Goal: Task Accomplishment & Management: Use online tool/utility

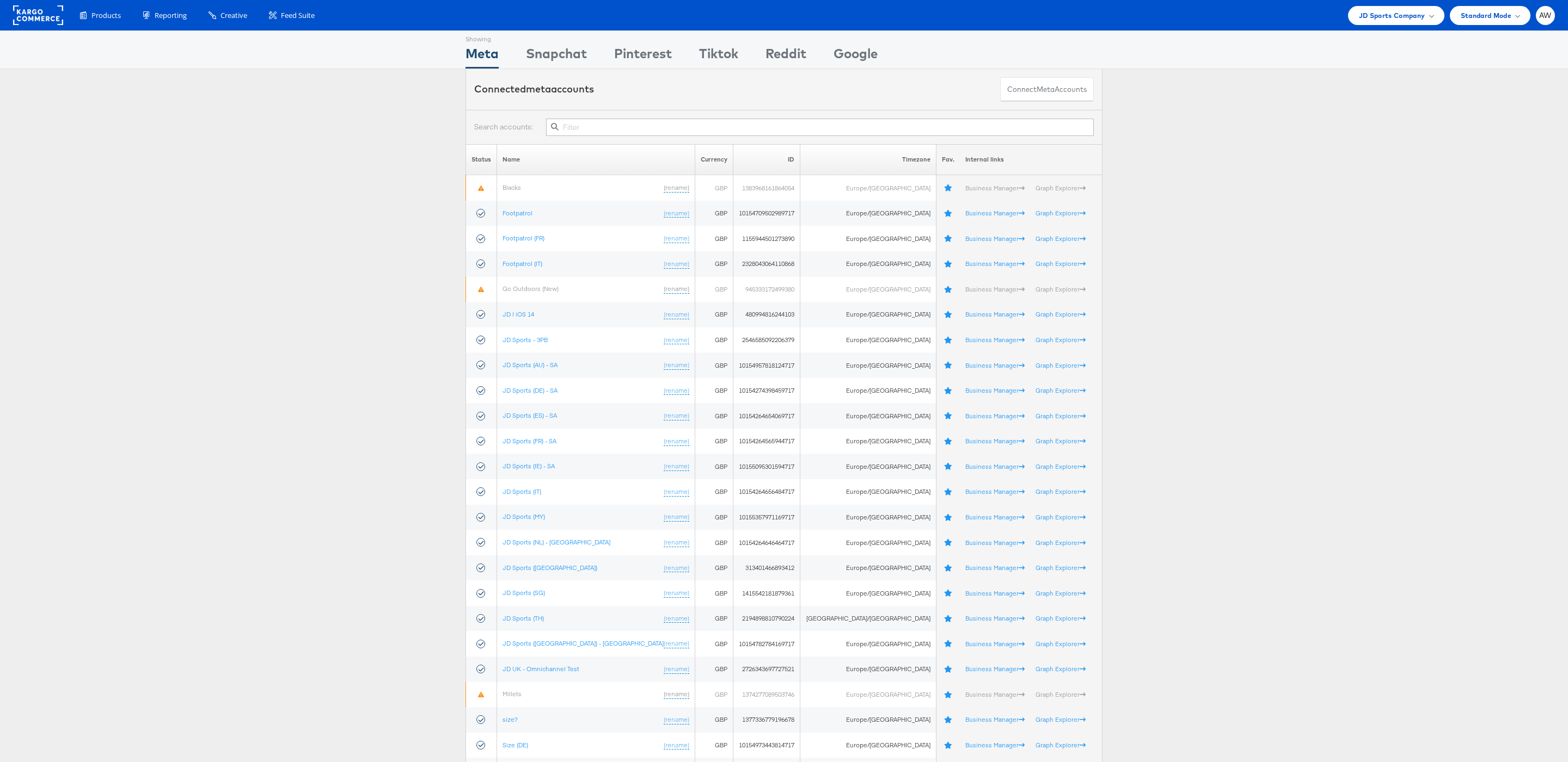
click at [678, 139] on div at bounding box center [784, 128] width 637 height 35
click at [671, 133] on input "text" at bounding box center [820, 128] width 547 height 17
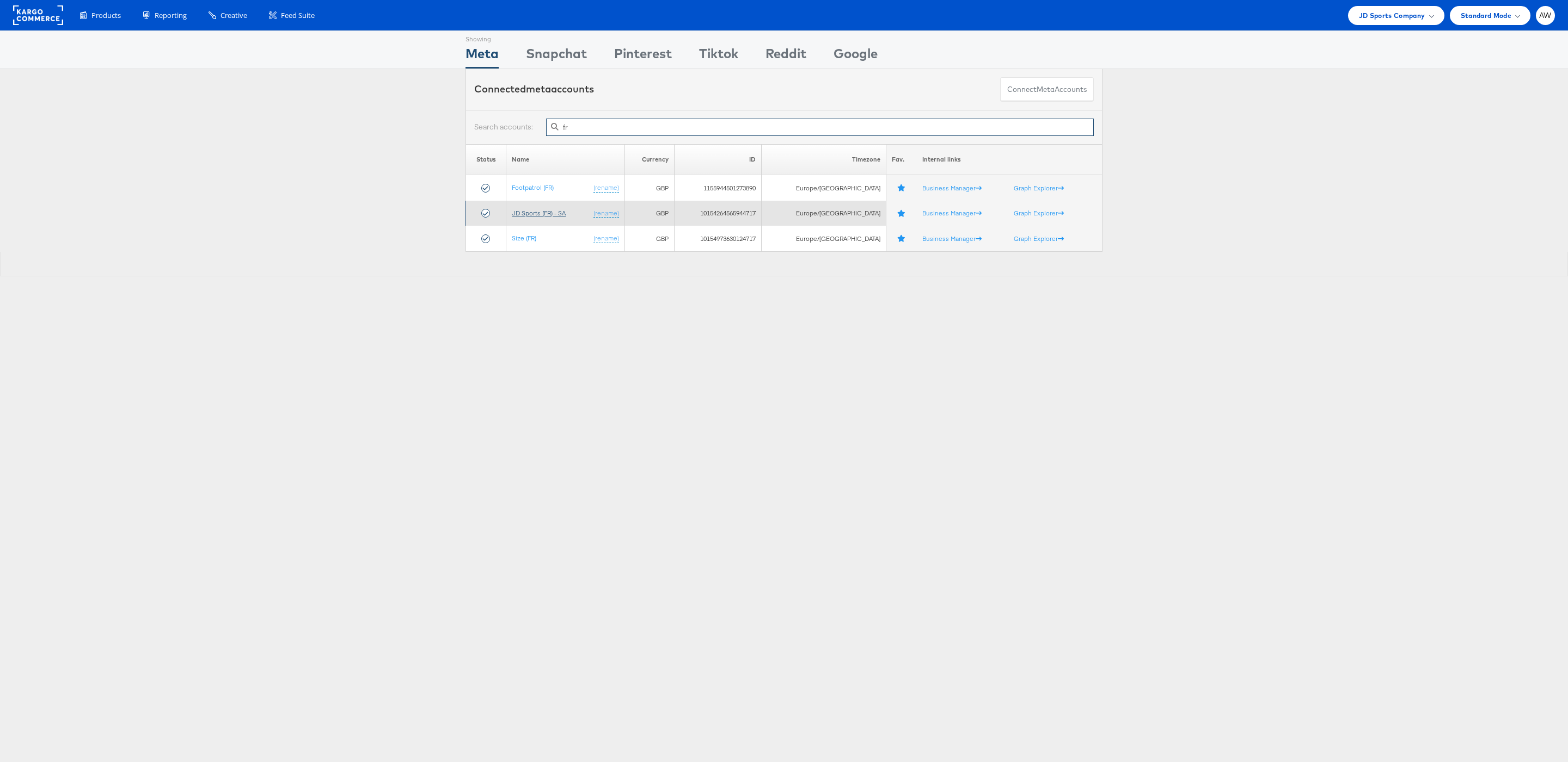
type input "fr"
click at [555, 213] on link "JD Sports (FR) - SA" at bounding box center [539, 213] width 54 height 9
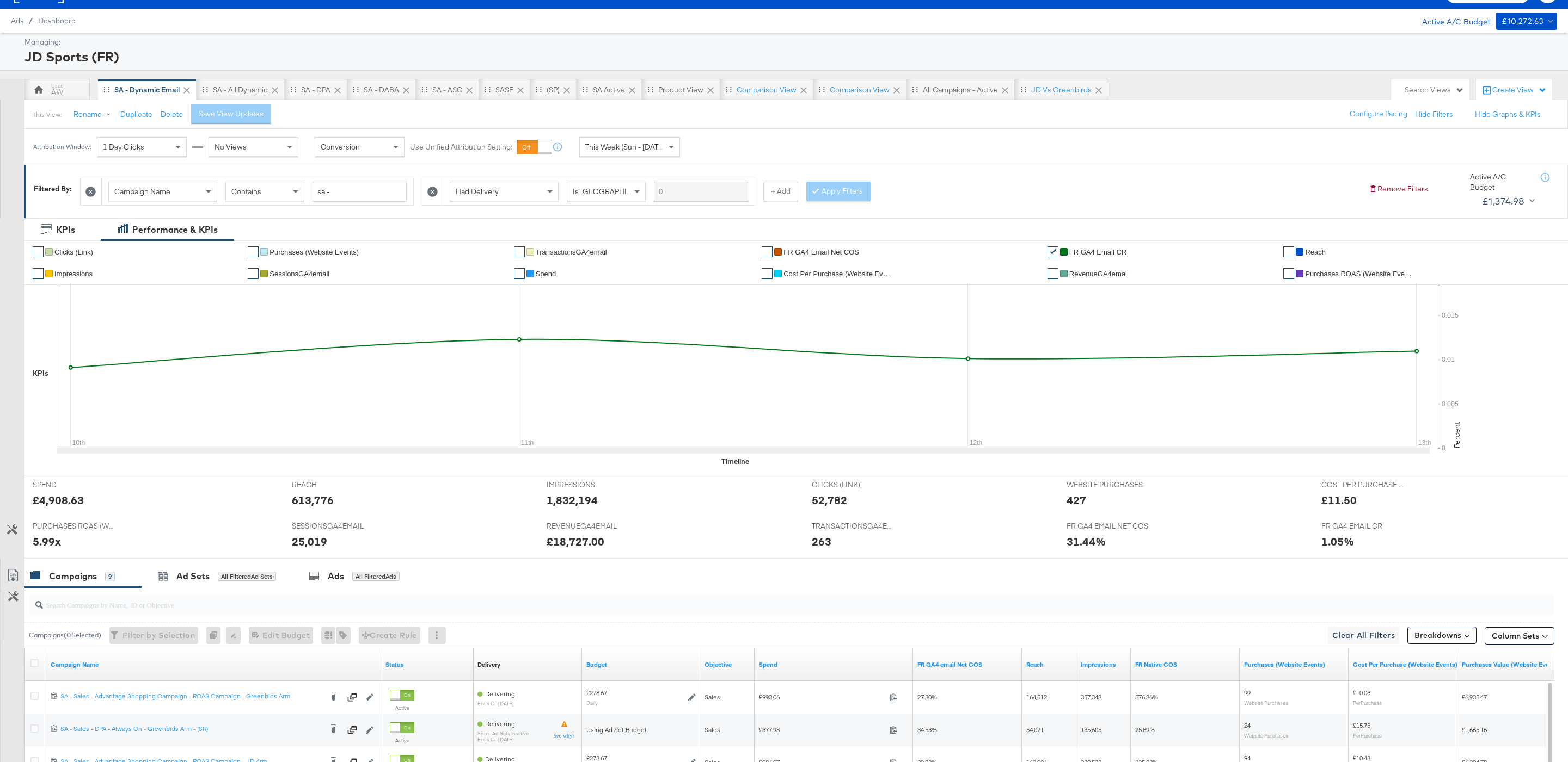
scroll to position [286, 0]
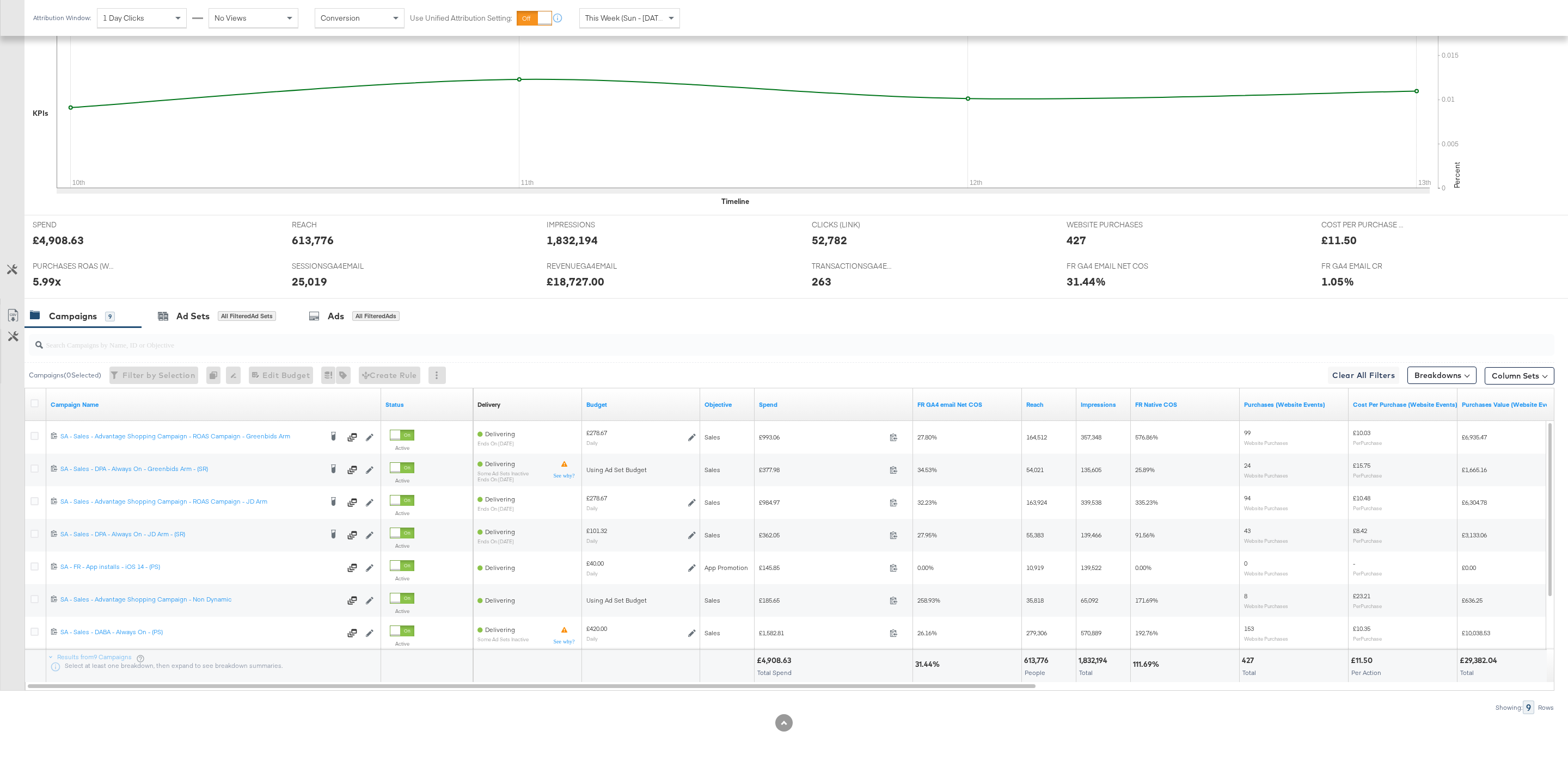
click at [626, 20] on span "This Week (Sun - Today)" at bounding box center [625, 18] width 82 height 10
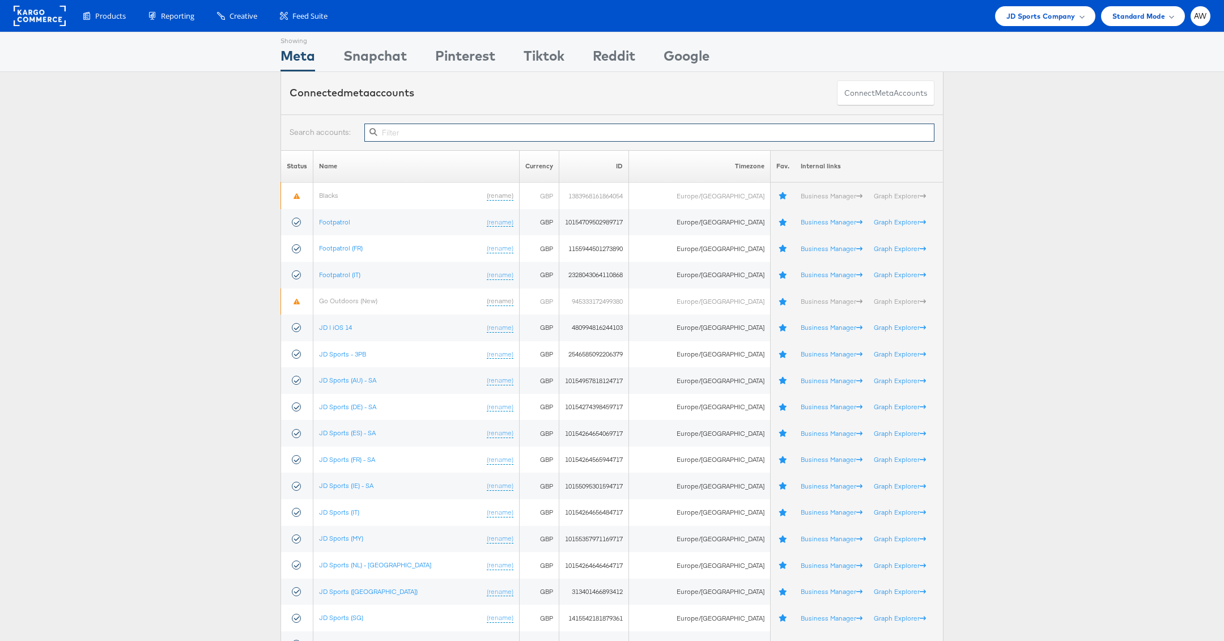
click at [559, 131] on input "text" at bounding box center [649, 133] width 570 height 18
type input "g"
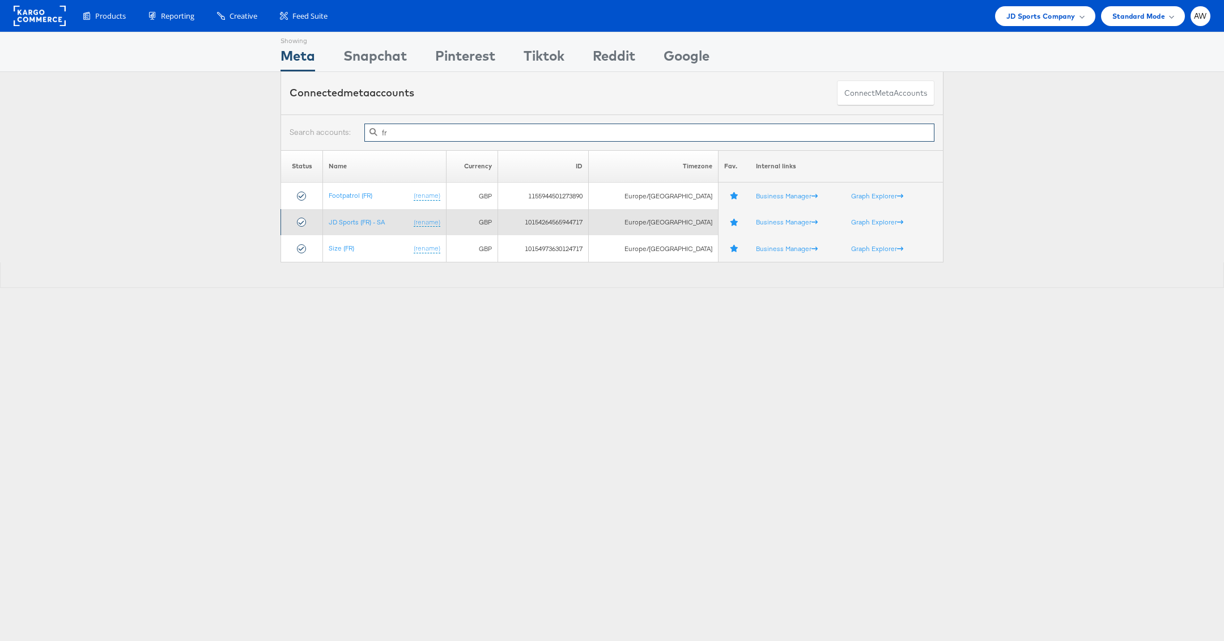
type input "fr"
click at [379, 214] on td "JD Sports (FR) - SA (rename)" at bounding box center [384, 222] width 123 height 27
click at [380, 218] on link "JD Sports (FR) - SA" at bounding box center [357, 222] width 56 height 9
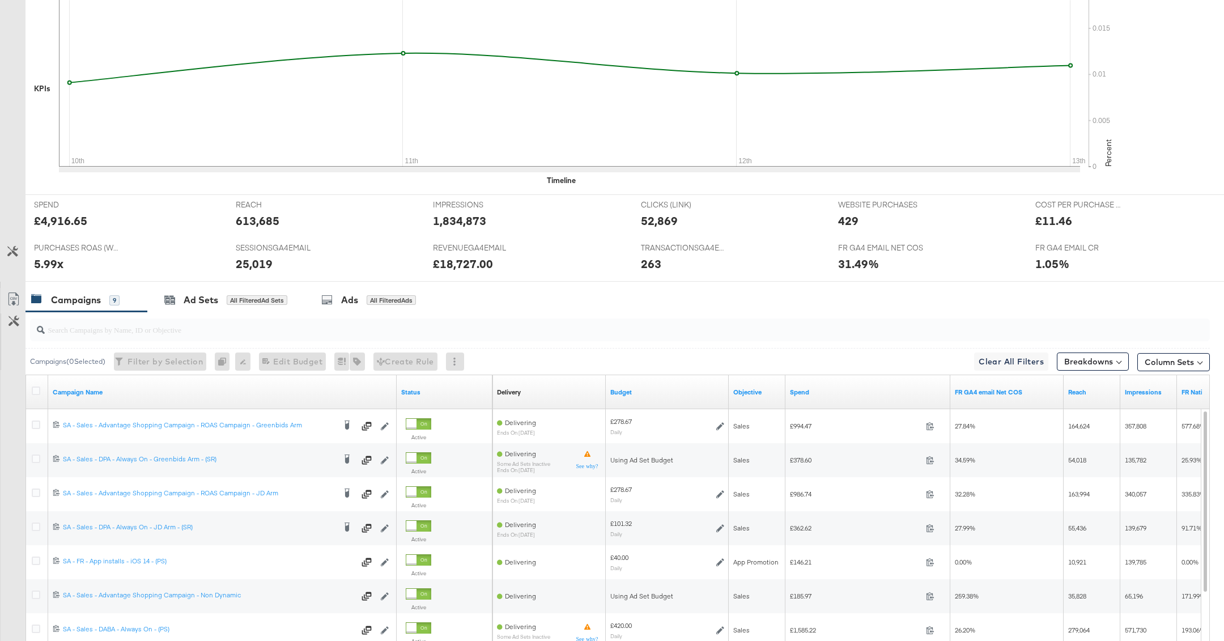
scroll to position [444, 0]
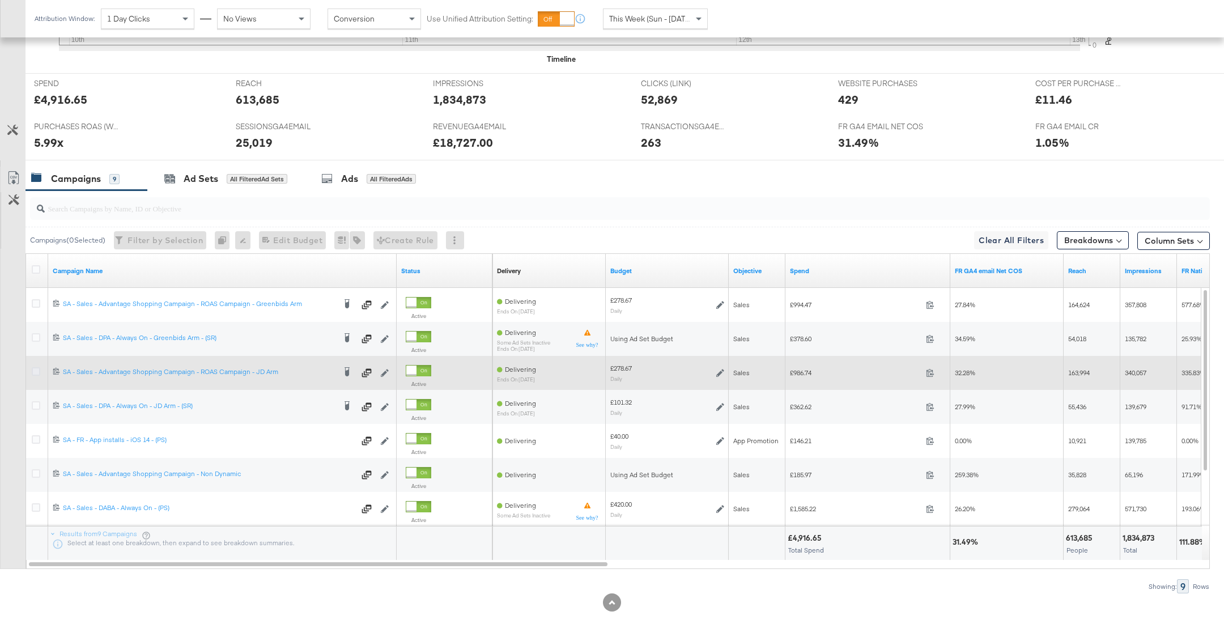
click at [32, 371] on icon at bounding box center [36, 371] width 9 height 9
click at [0, 0] on input "checkbox" at bounding box center [0, 0] width 0 height 0
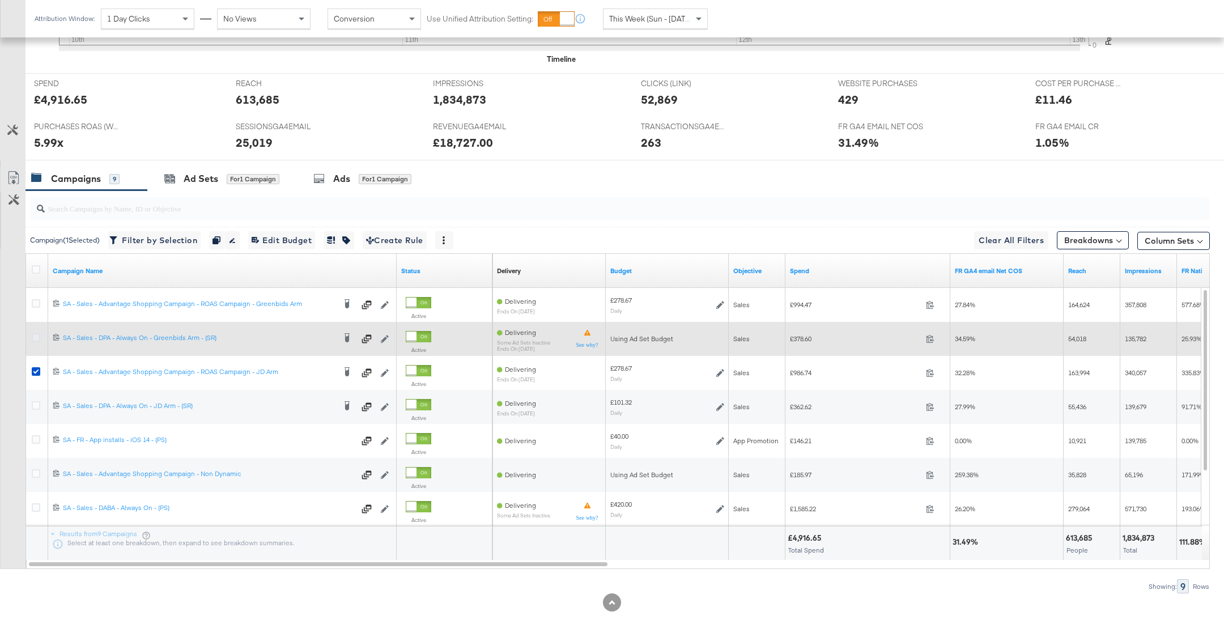
click at [35, 336] on icon at bounding box center [36, 337] width 9 height 9
click at [0, 0] on input "checkbox" at bounding box center [0, 0] width 0 height 0
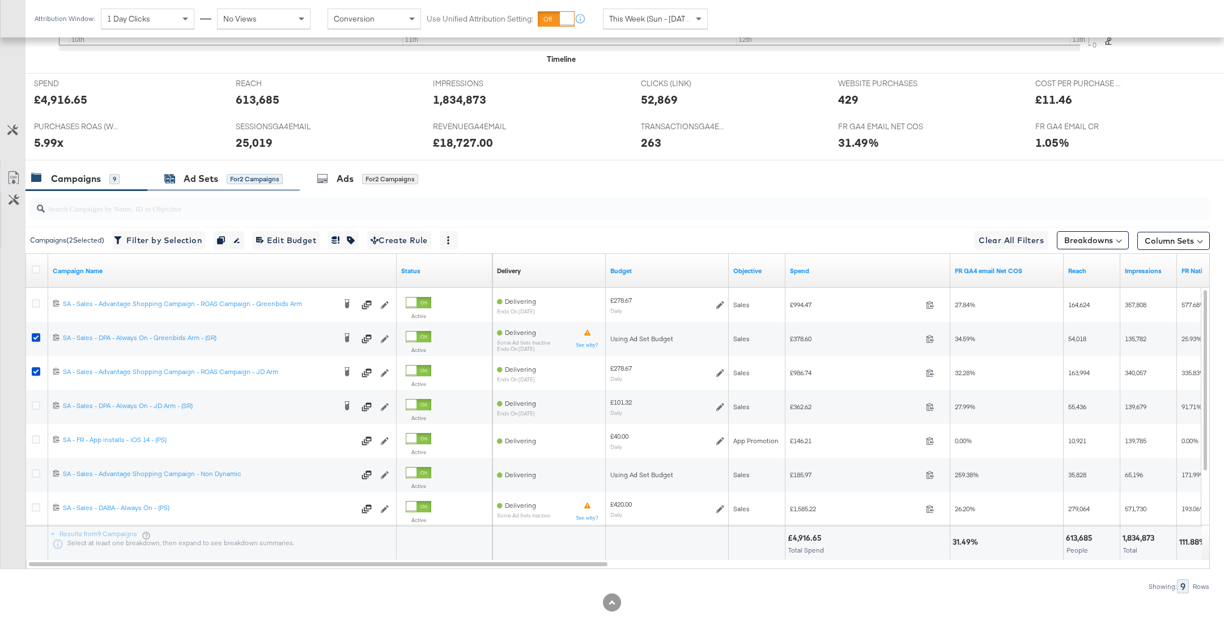
click at [229, 175] on div "for 2 Campaigns" at bounding box center [255, 179] width 56 height 10
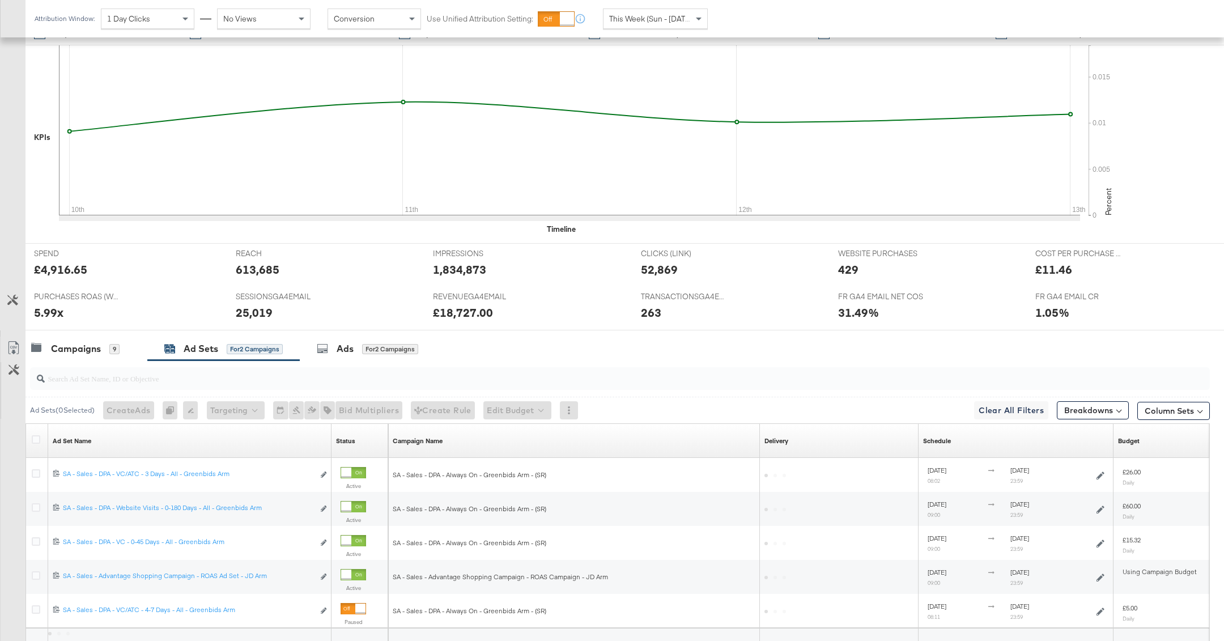
scroll to position [376, 0]
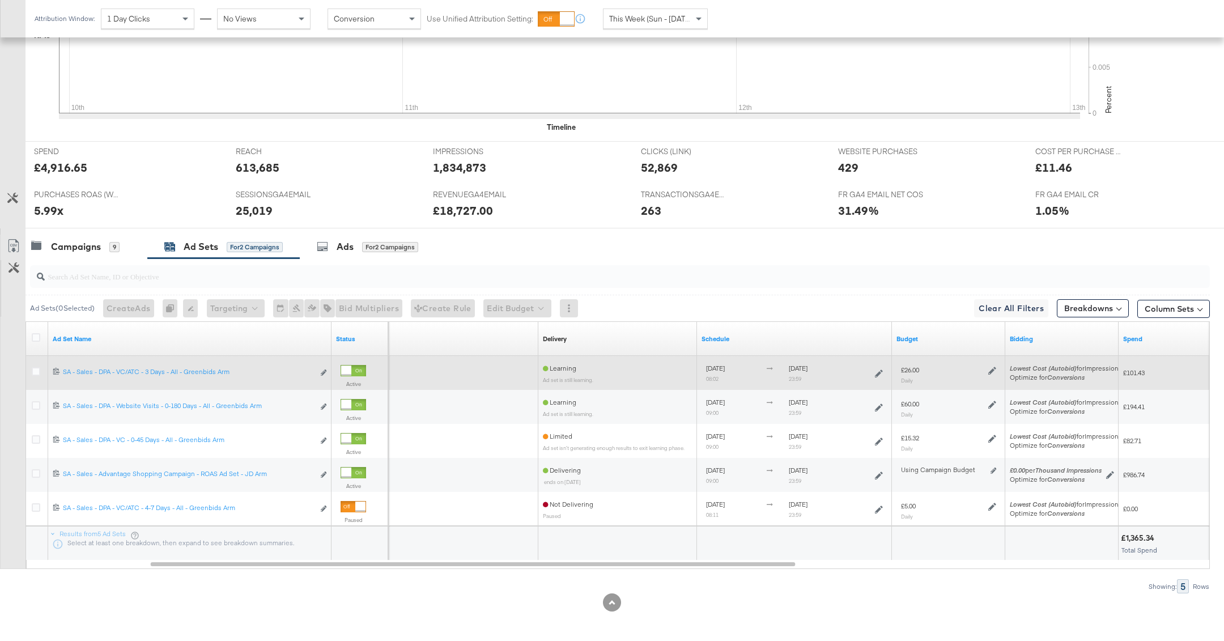
click at [880, 370] on icon at bounding box center [879, 374] width 8 height 8
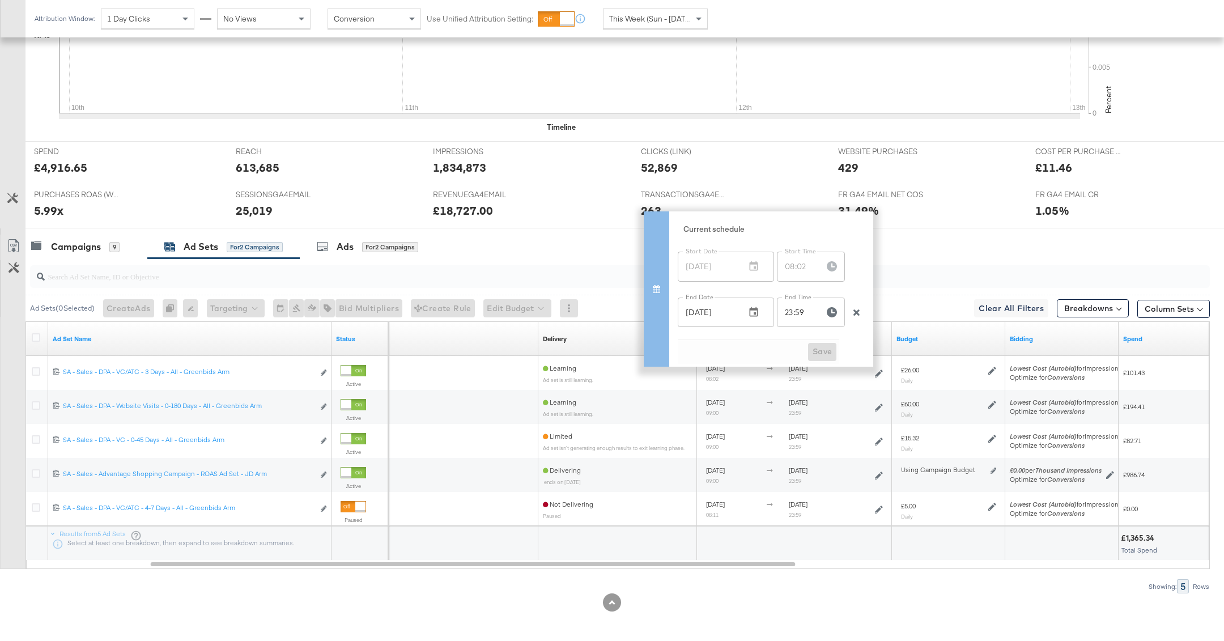
click at [911, 286] on div at bounding box center [620, 276] width 1180 height 27
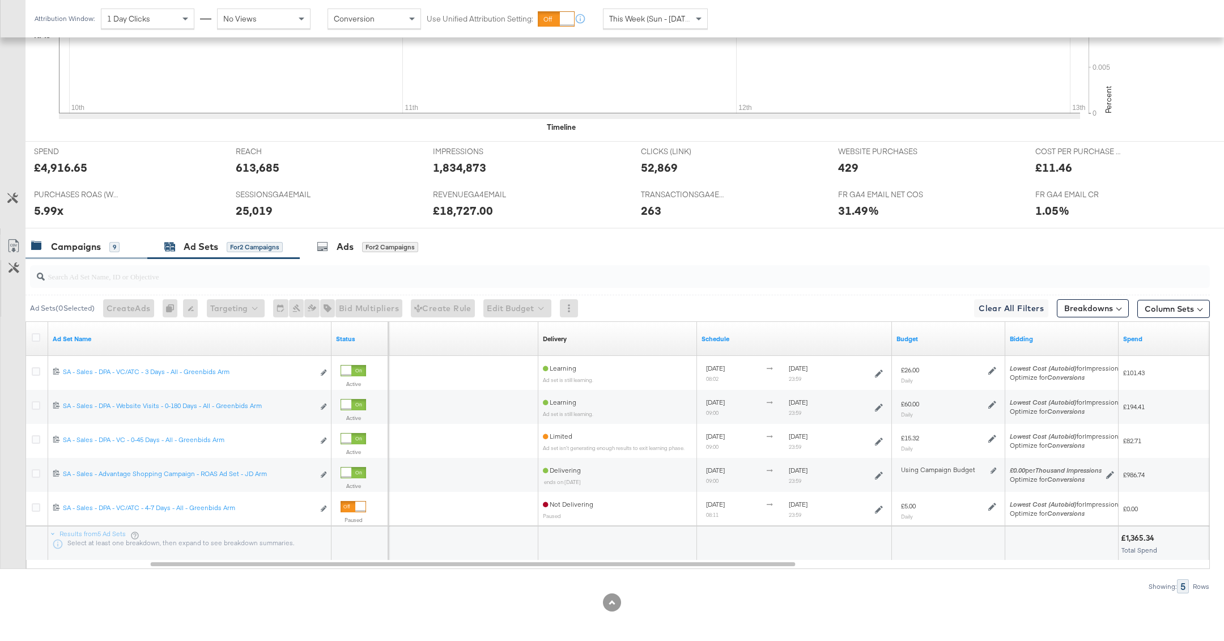
click at [92, 248] on div "Campaigns" at bounding box center [76, 246] width 50 height 13
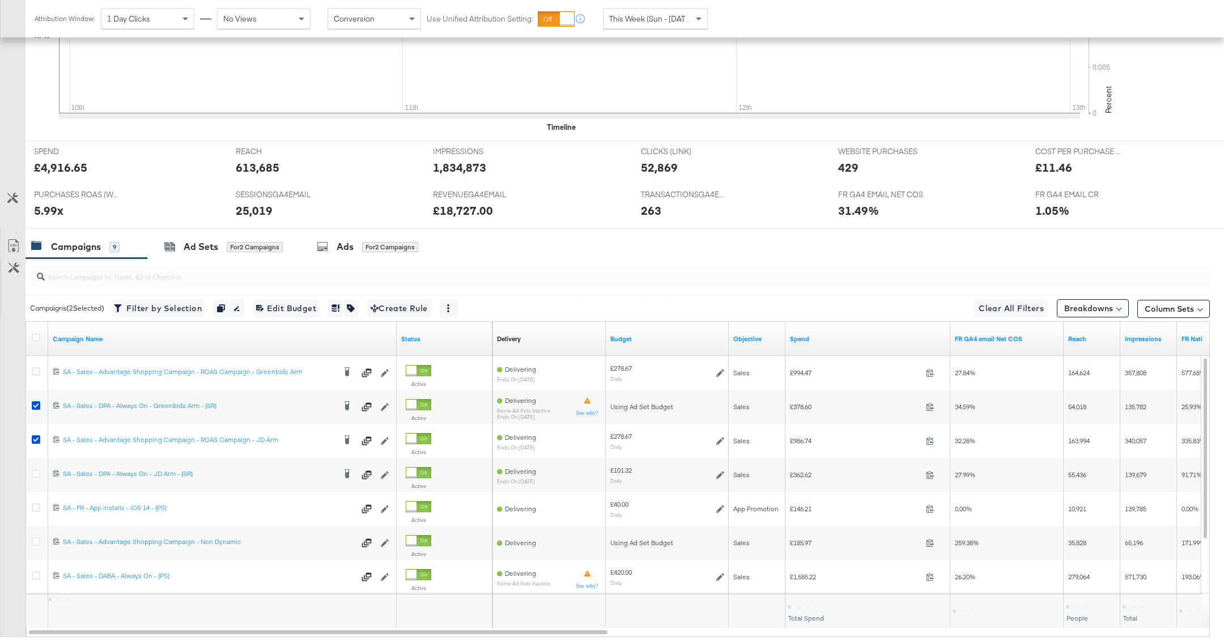
scroll to position [444, 0]
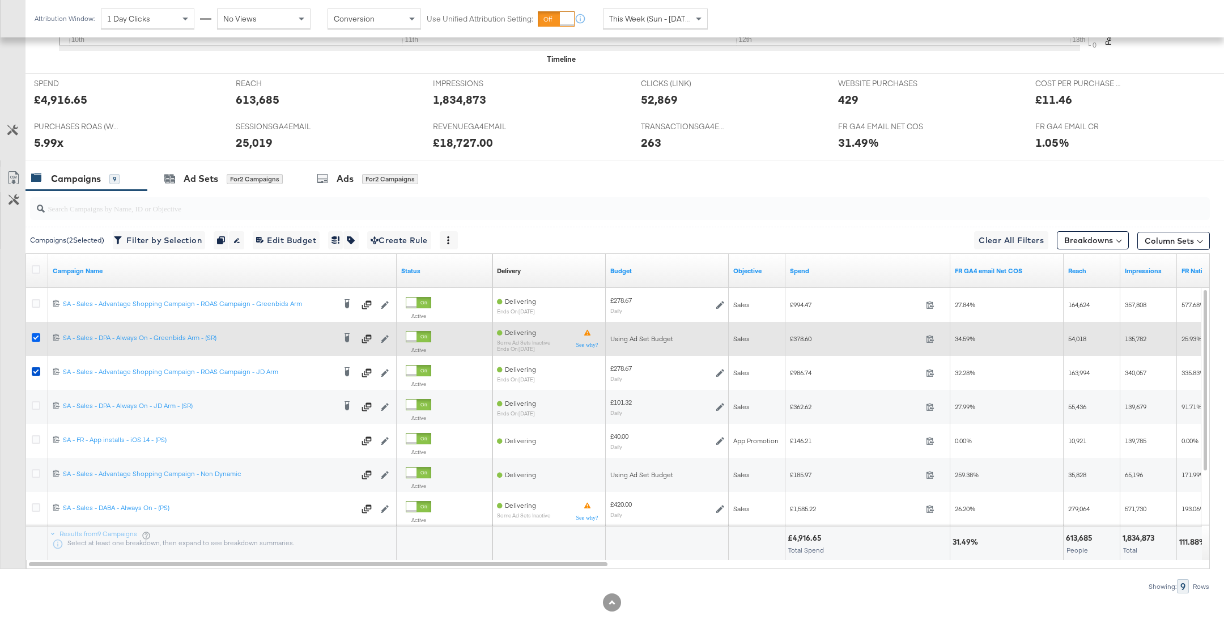
click at [34, 334] on icon at bounding box center [36, 337] width 9 height 9
click at [0, 0] on input "checkbox" at bounding box center [0, 0] width 0 height 0
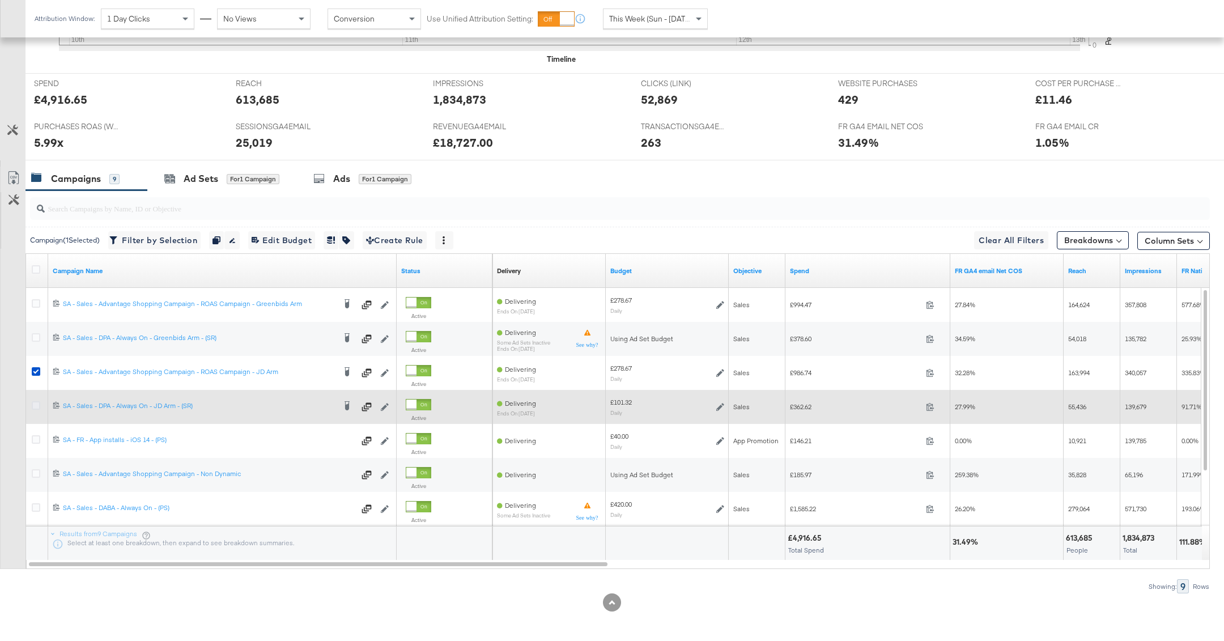
click at [34, 402] on icon at bounding box center [36, 405] width 9 height 9
click at [0, 0] on input "checkbox" at bounding box center [0, 0] width 0 height 0
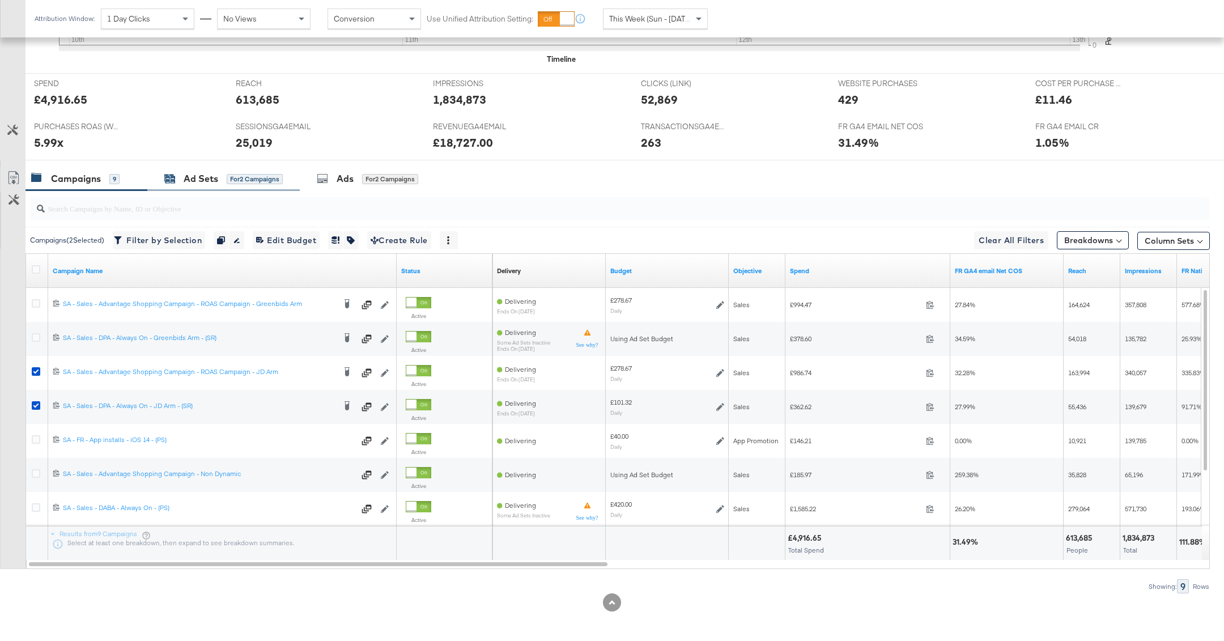
click at [226, 175] on div "Ad Sets for 2 Campaigns" at bounding box center [223, 178] width 118 height 13
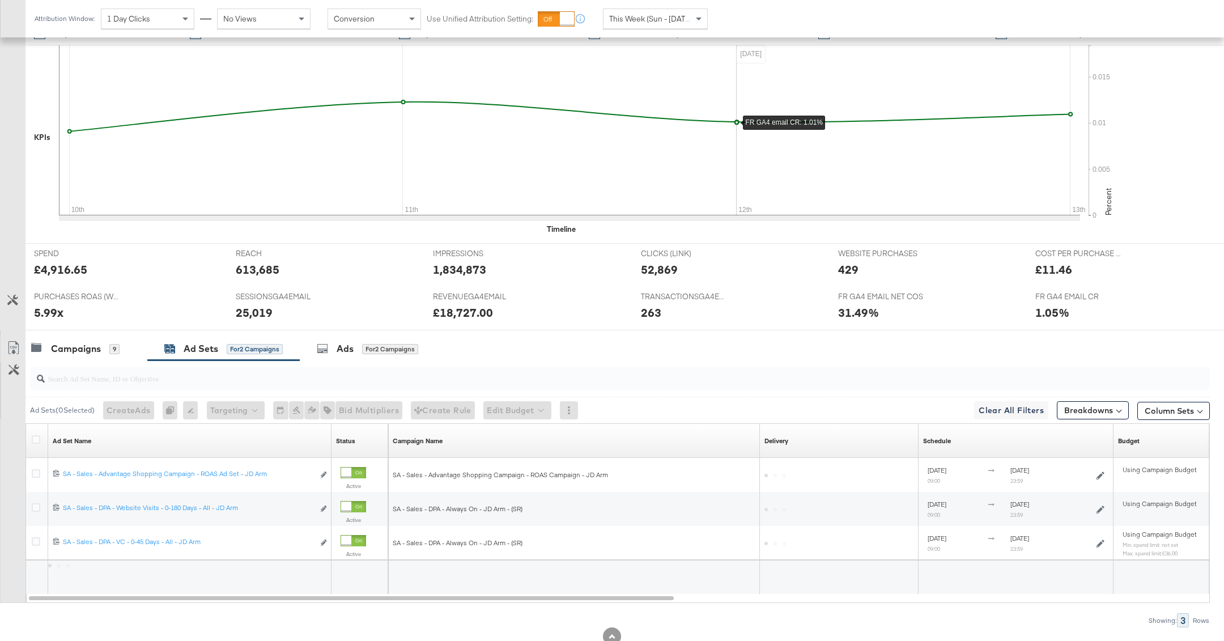
scroll to position [308, 0]
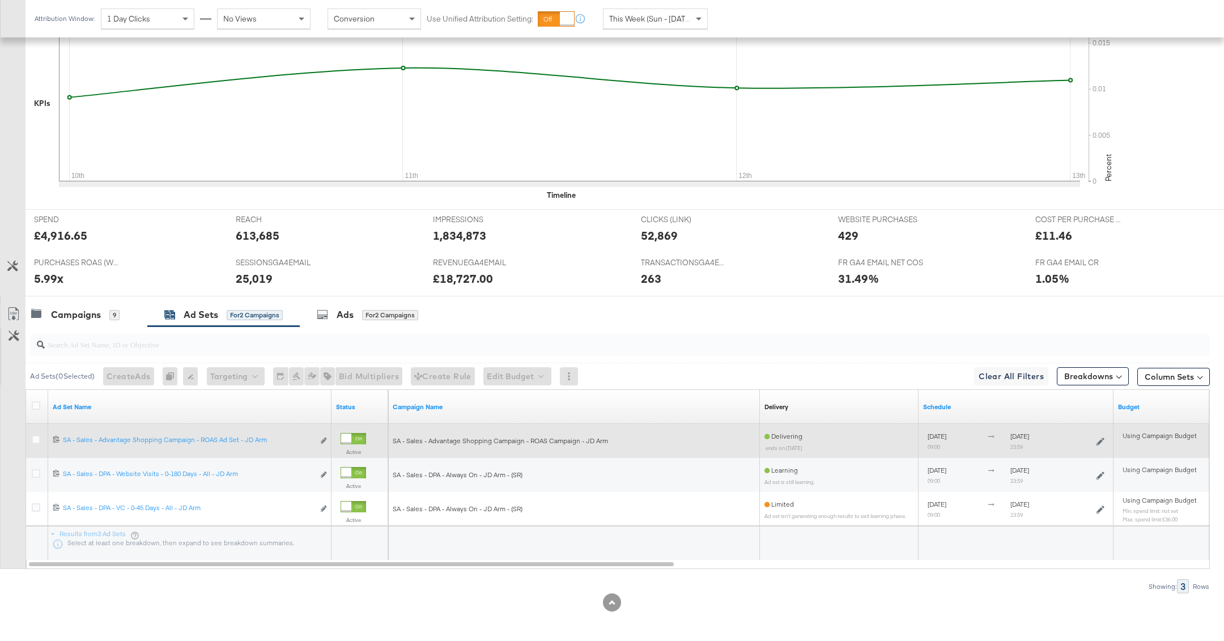
click at [1101, 439] on icon at bounding box center [1101, 442] width 8 height 8
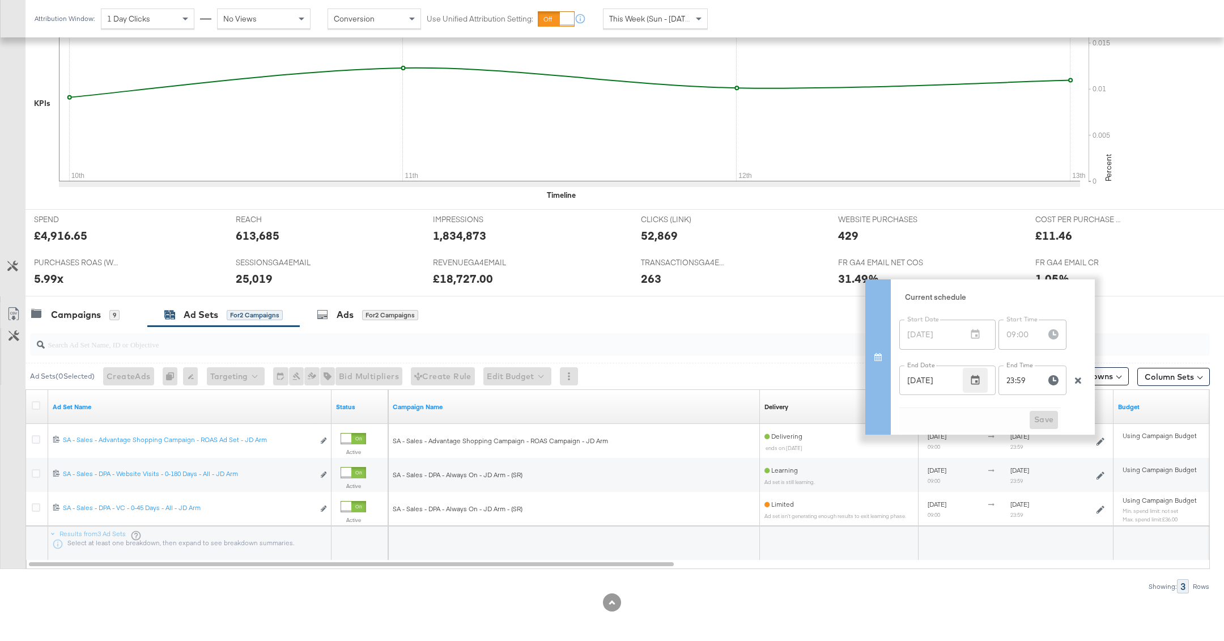
click at [977, 383] on icon "button" at bounding box center [975, 380] width 11 height 11
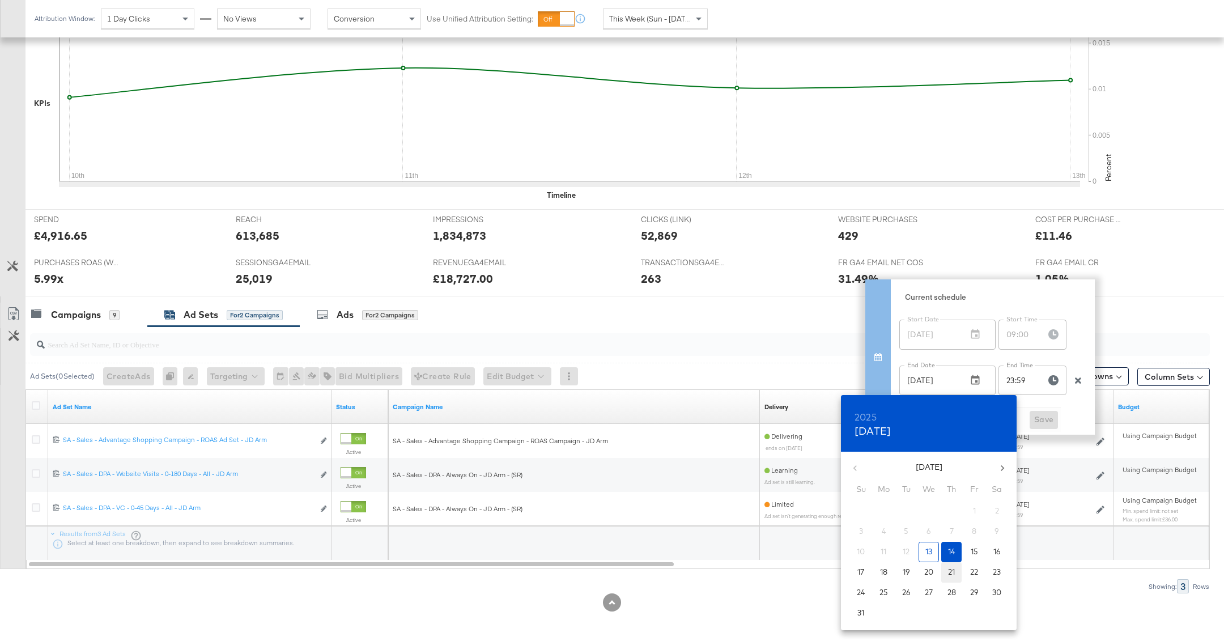
click at [958, 570] on span "21" at bounding box center [952, 572] width 20 height 11
type input "Aug 21, 2025"
click at [1057, 417] on div at bounding box center [612, 320] width 1224 height 641
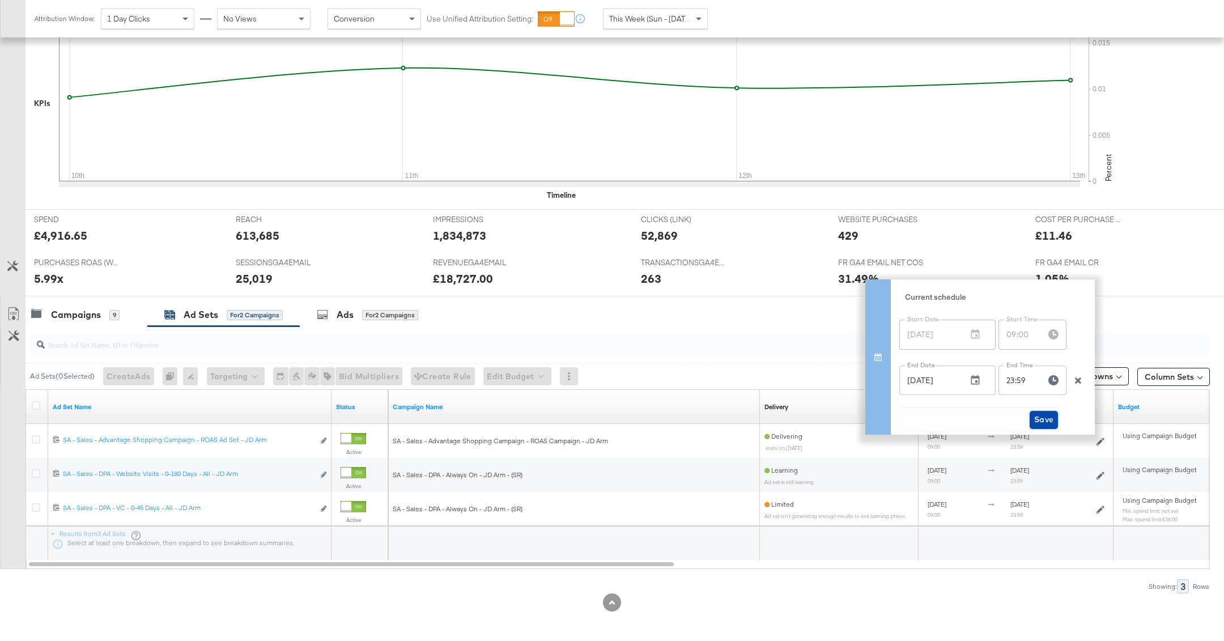
click at [1034, 421] on span "Save" at bounding box center [1044, 420] width 20 height 14
click at [1045, 421] on span "Save" at bounding box center [1044, 420] width 20 height 14
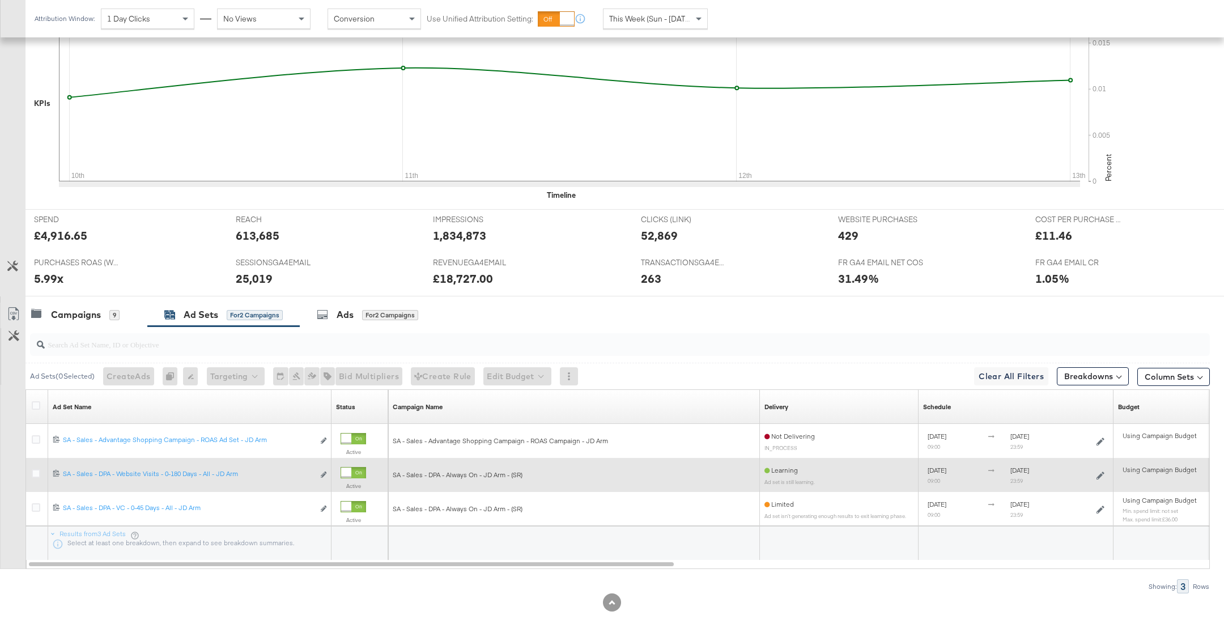
click at [1100, 473] on icon at bounding box center [1101, 476] width 8 height 8
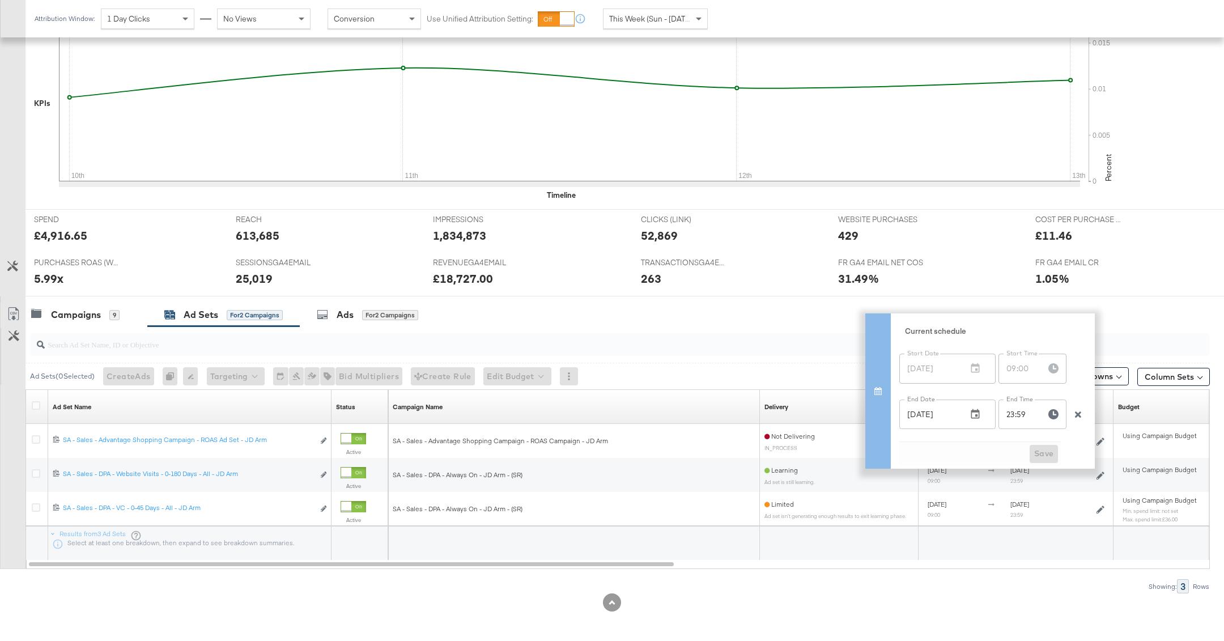
click at [978, 412] on div "Schedule Sorting Unavailable" at bounding box center [1016, 407] width 195 height 18
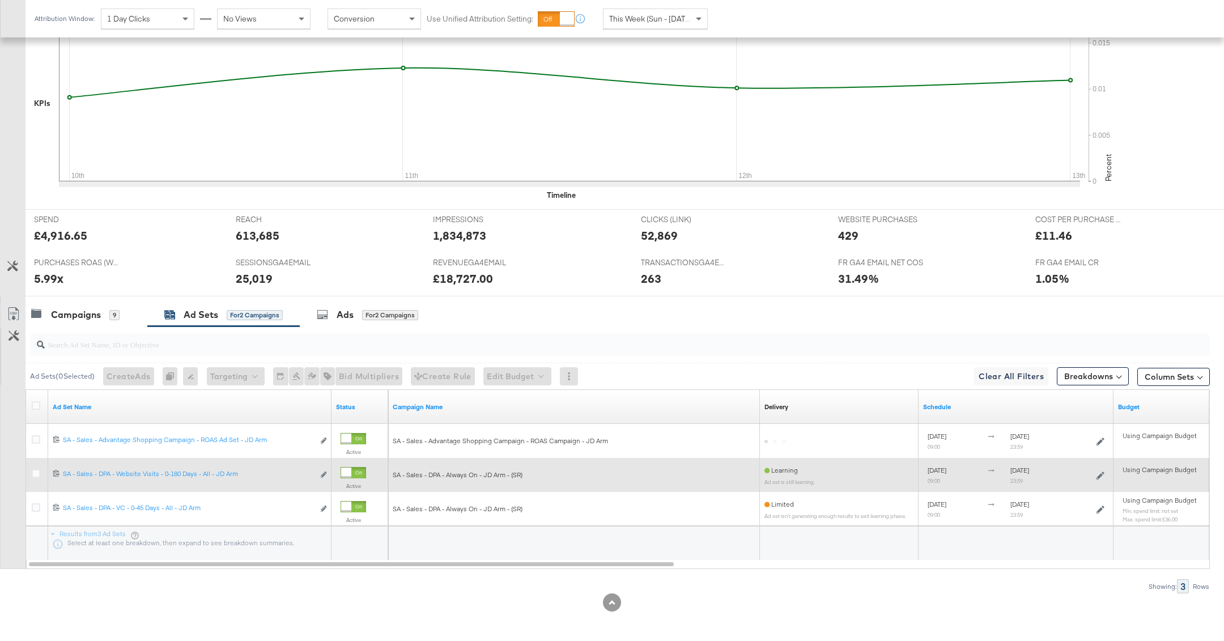
click at [1098, 472] on icon at bounding box center [1101, 476] width 8 height 8
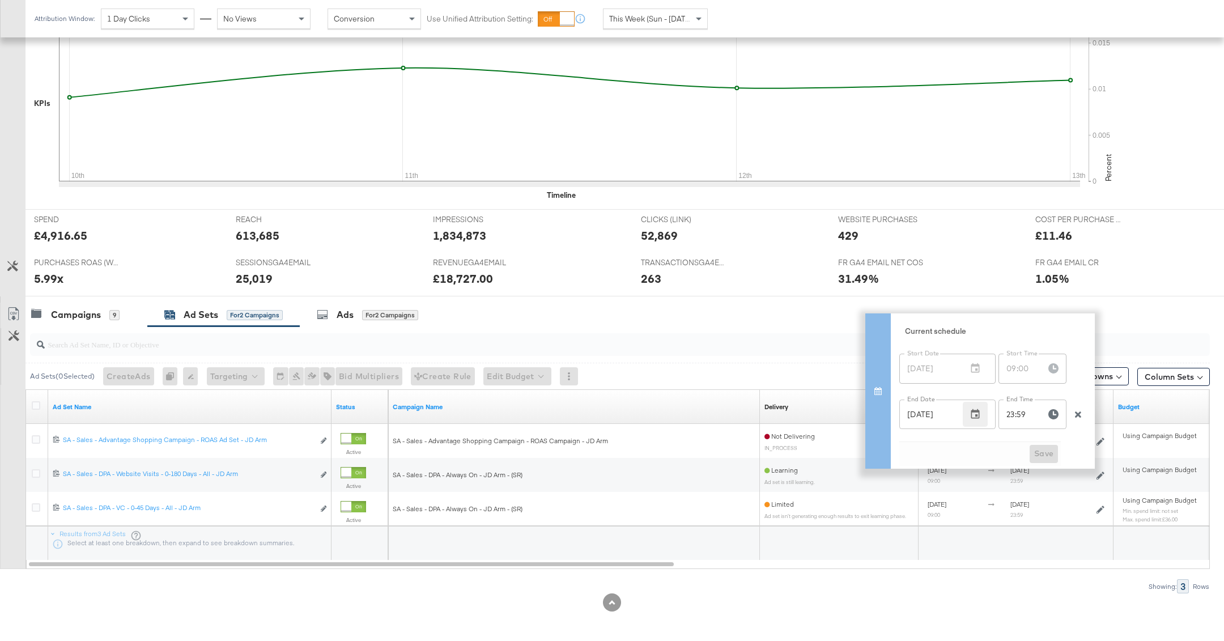
click at [972, 409] on icon "button" at bounding box center [975, 414] width 11 height 11
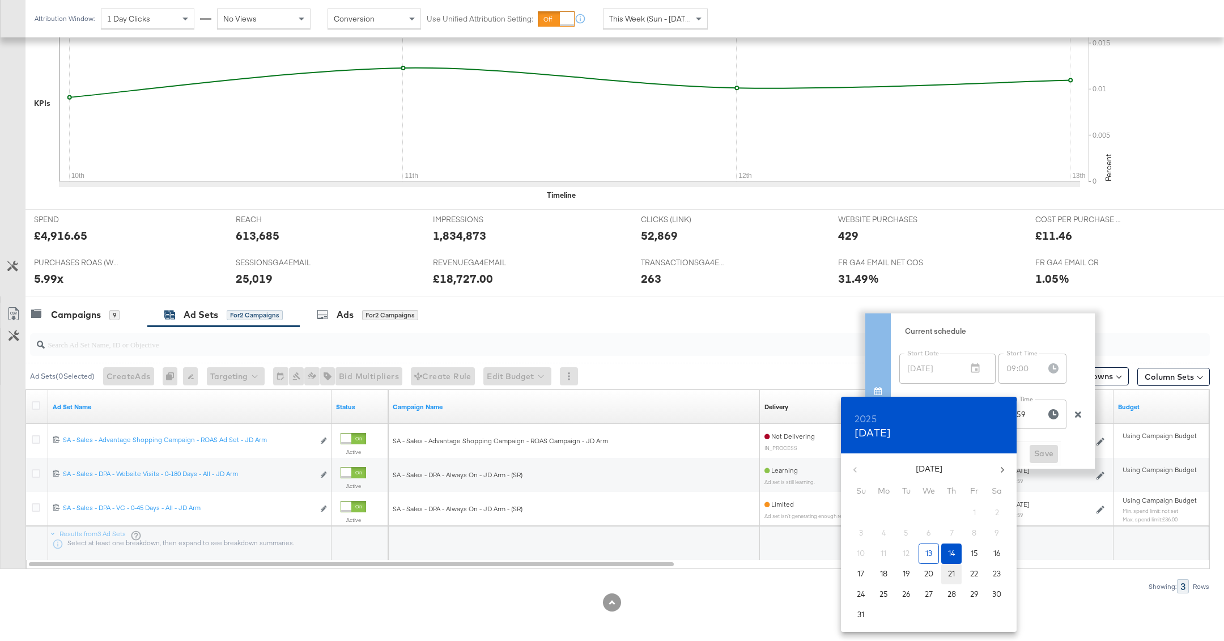
click at [951, 574] on p "21" at bounding box center [951, 574] width 7 height 11
type input "Aug 21, 2025"
click at [1046, 456] on div at bounding box center [612, 320] width 1224 height 641
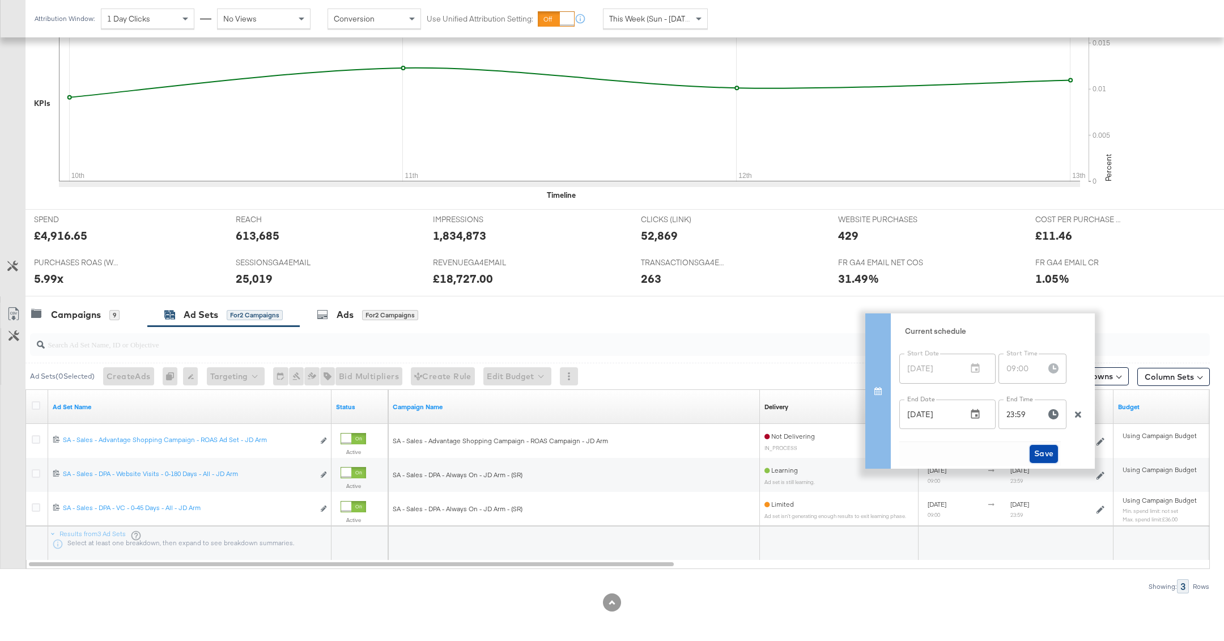
click at [1042, 449] on span "Save" at bounding box center [1044, 454] width 20 height 14
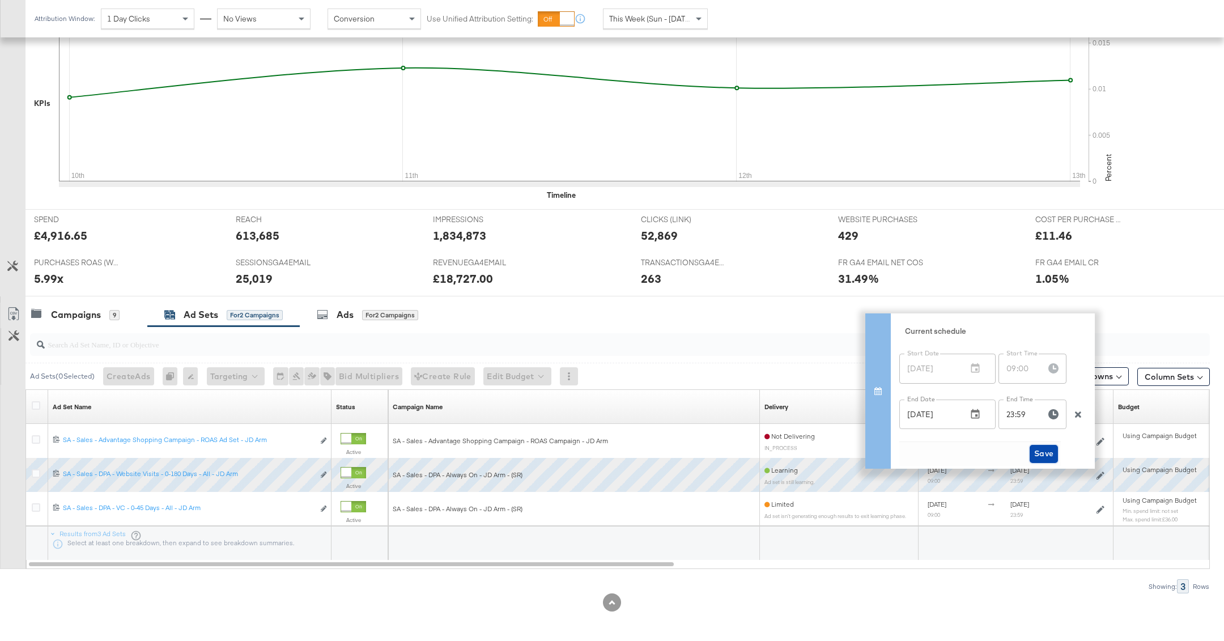
click at [1042, 449] on span "Save" at bounding box center [1044, 454] width 20 height 14
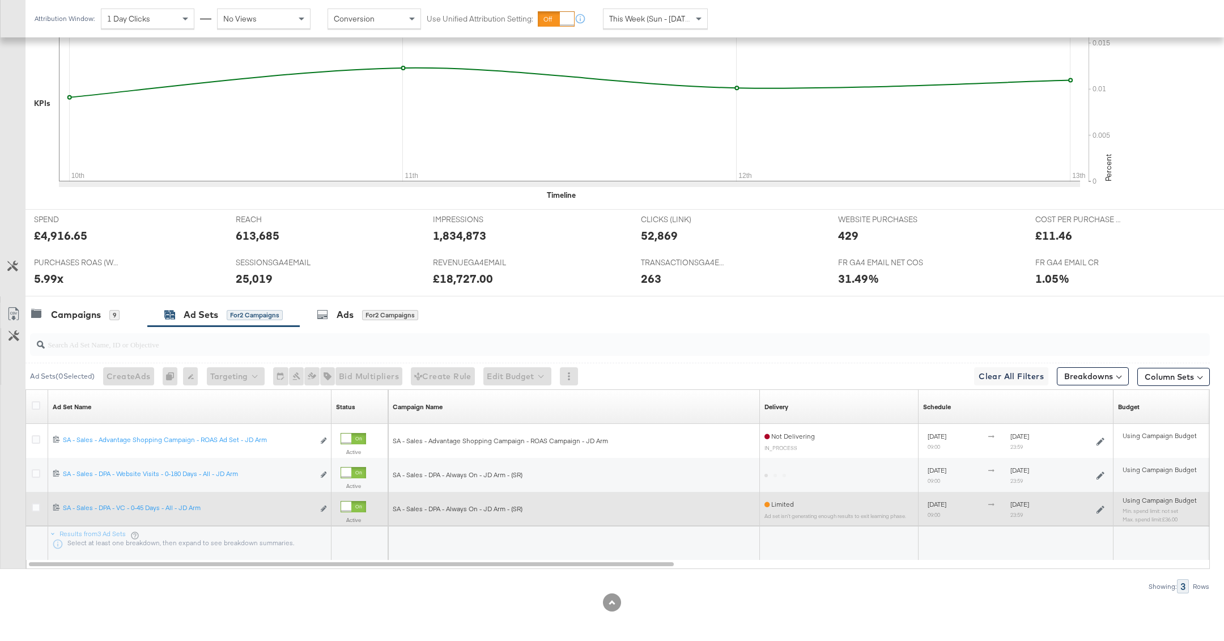
click at [1100, 510] on icon at bounding box center [1101, 510] width 8 height 8
click at [1101, 511] on icon at bounding box center [1101, 510] width 8 height 8
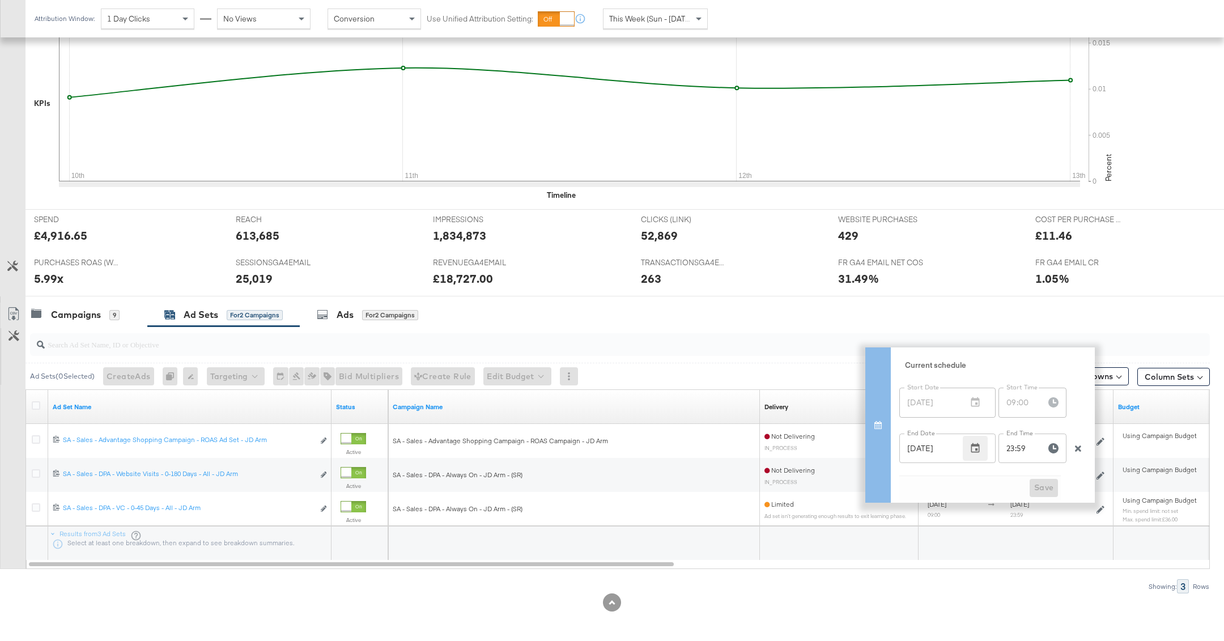
click at [975, 450] on icon "button" at bounding box center [975, 448] width 11 height 11
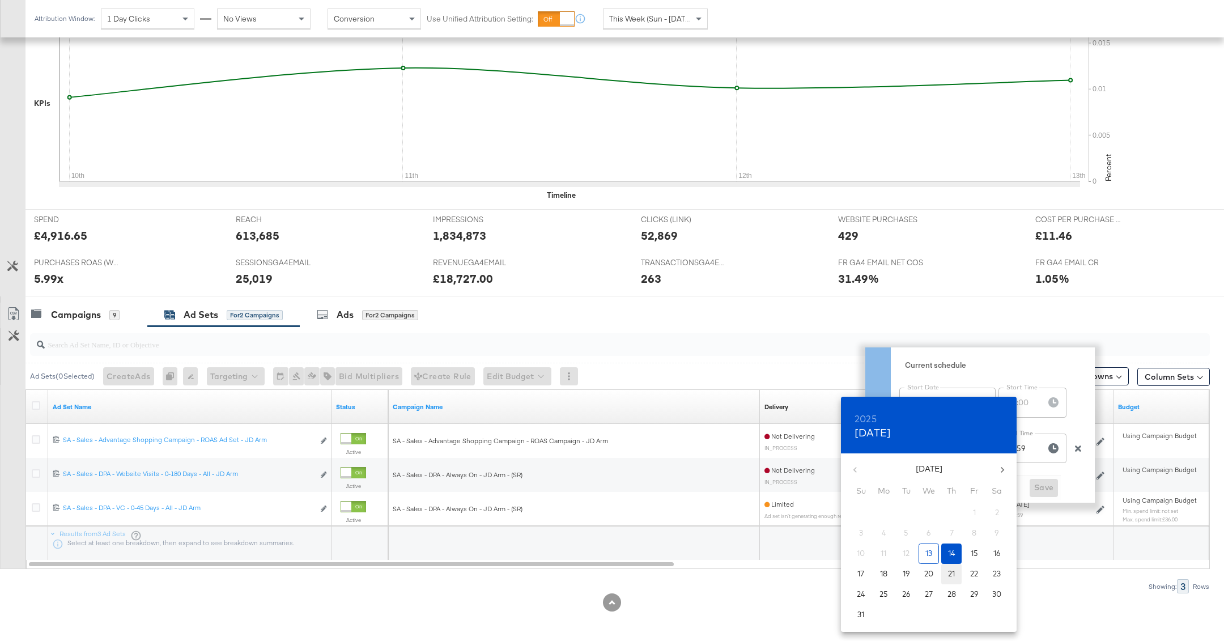
click at [955, 570] on span "21" at bounding box center [952, 574] width 20 height 11
type input "Aug 21, 2025"
click at [1043, 487] on div at bounding box center [612, 320] width 1224 height 641
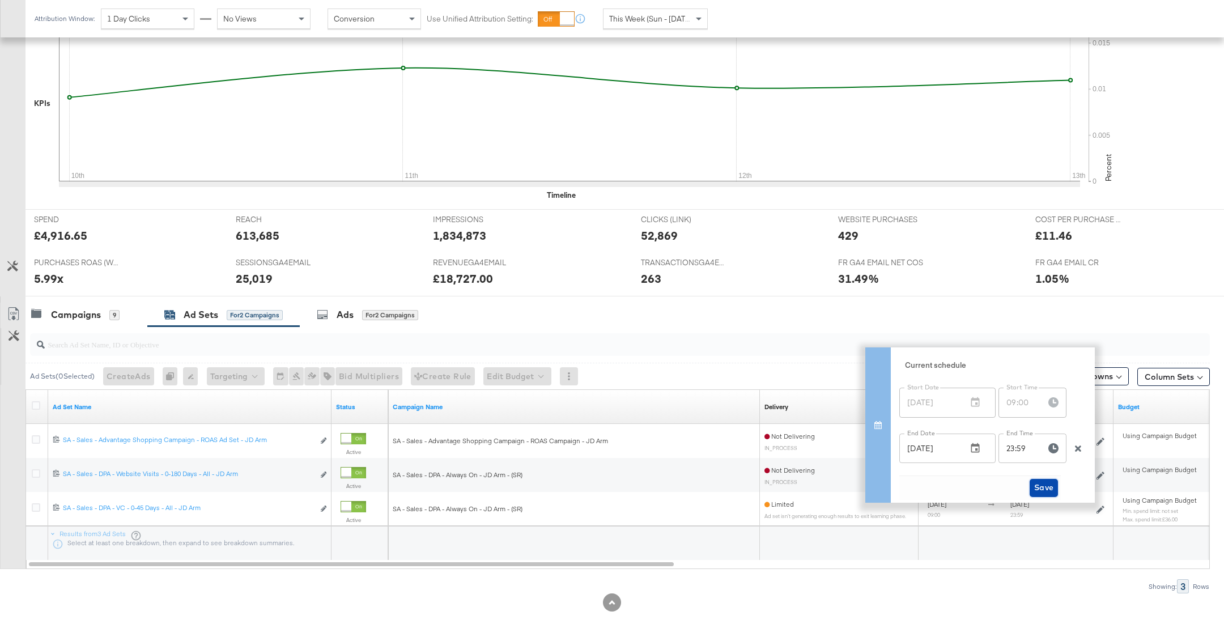
click at [1043, 487] on span "Save" at bounding box center [1044, 488] width 20 height 14
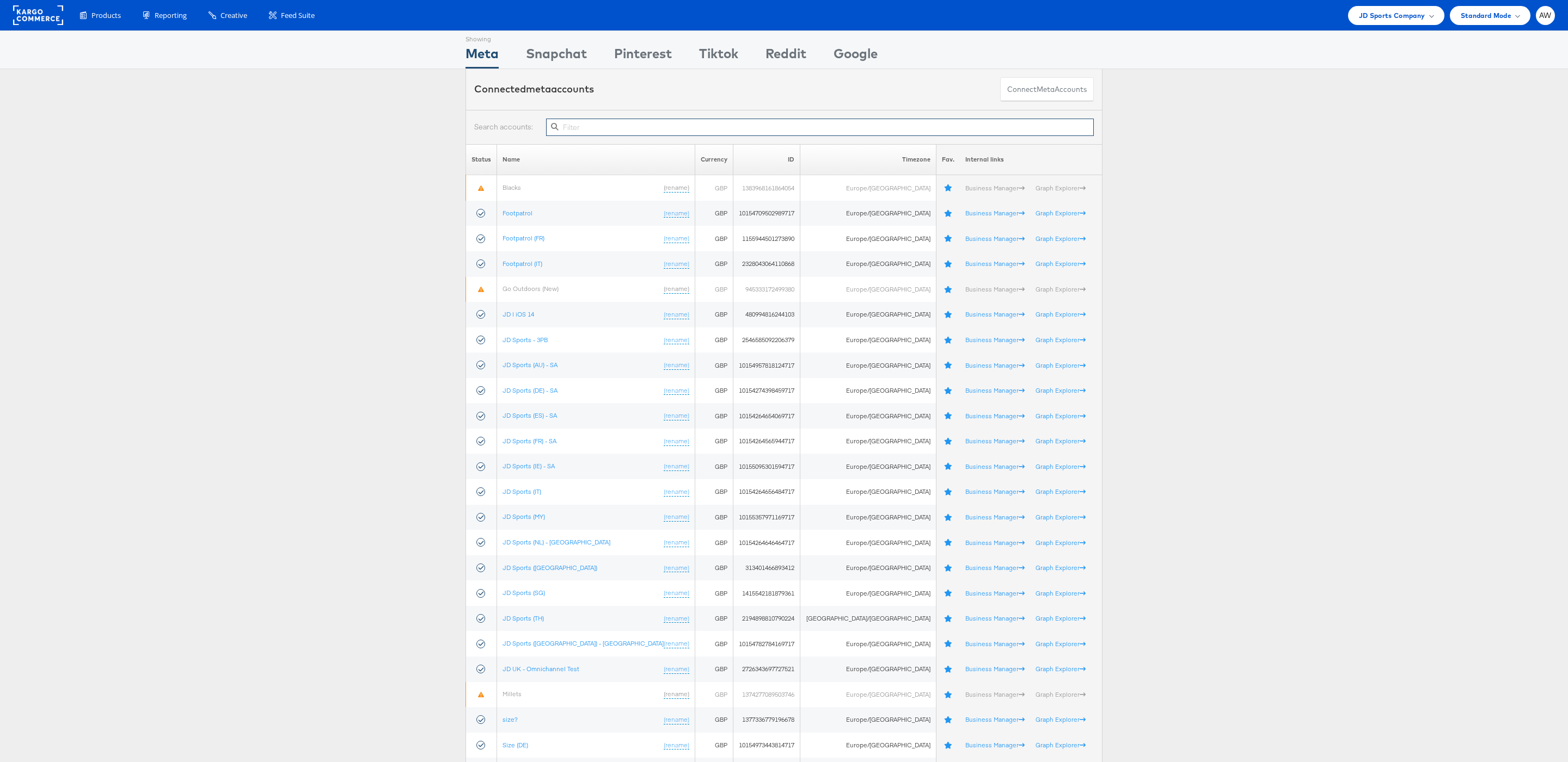
click at [654, 129] on input "text" at bounding box center [820, 128] width 547 height 17
click at [686, 130] on input "text" at bounding box center [820, 128] width 547 height 17
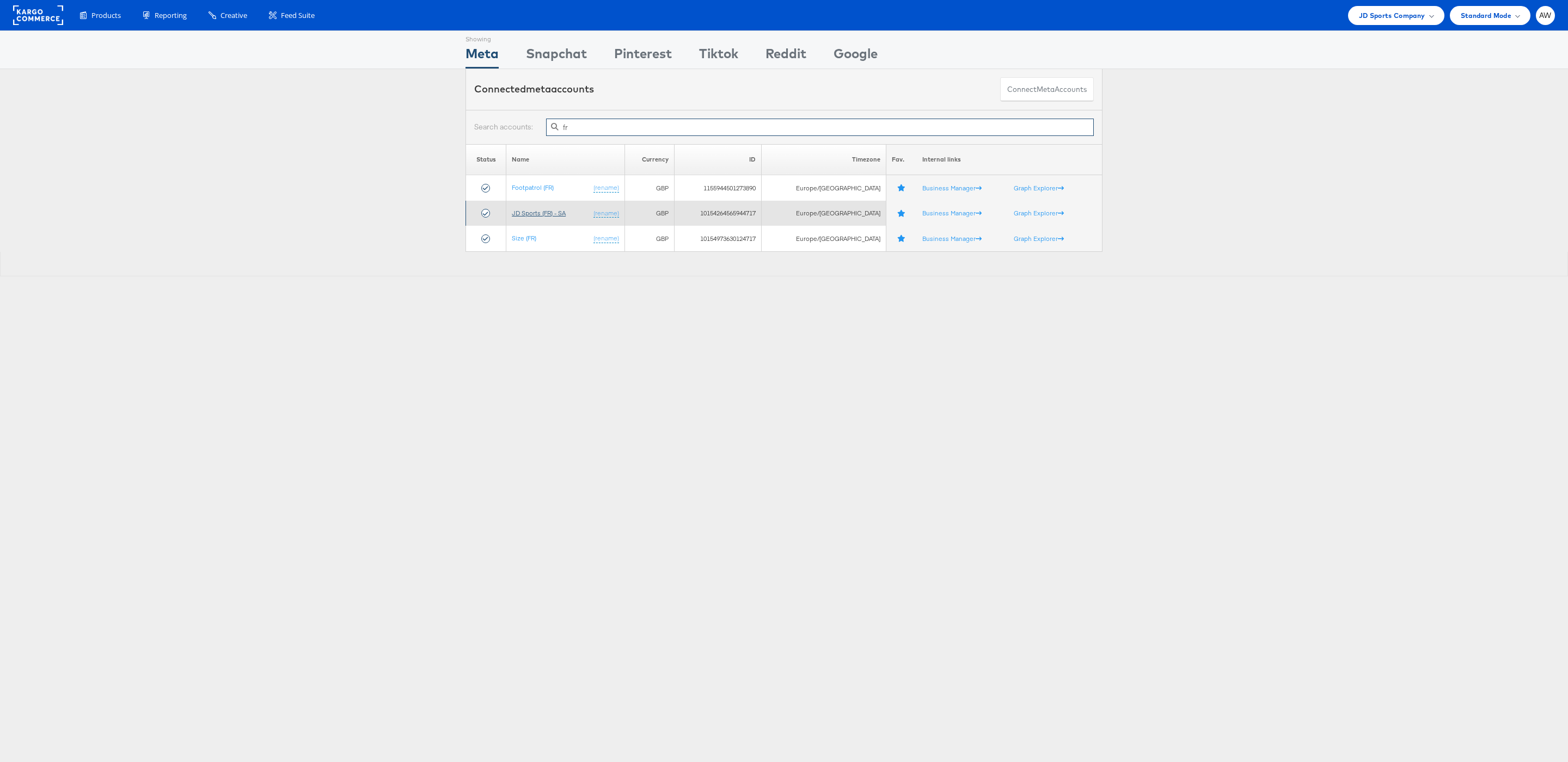
type input "fr"
click at [550, 215] on link "JD Sports (FR) - SA" at bounding box center [539, 213] width 54 height 9
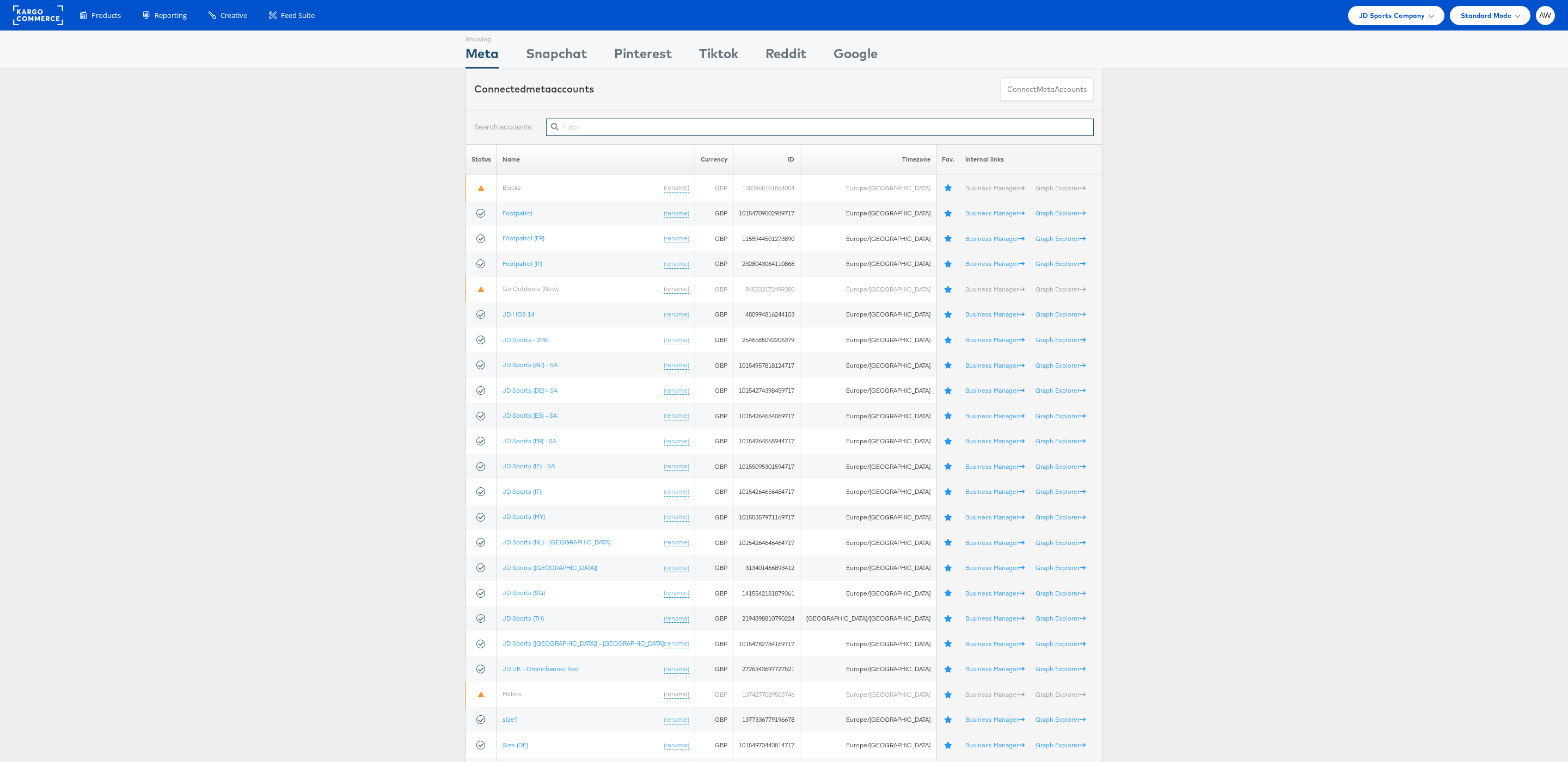
click at [694, 131] on input "text" at bounding box center [820, 128] width 547 height 17
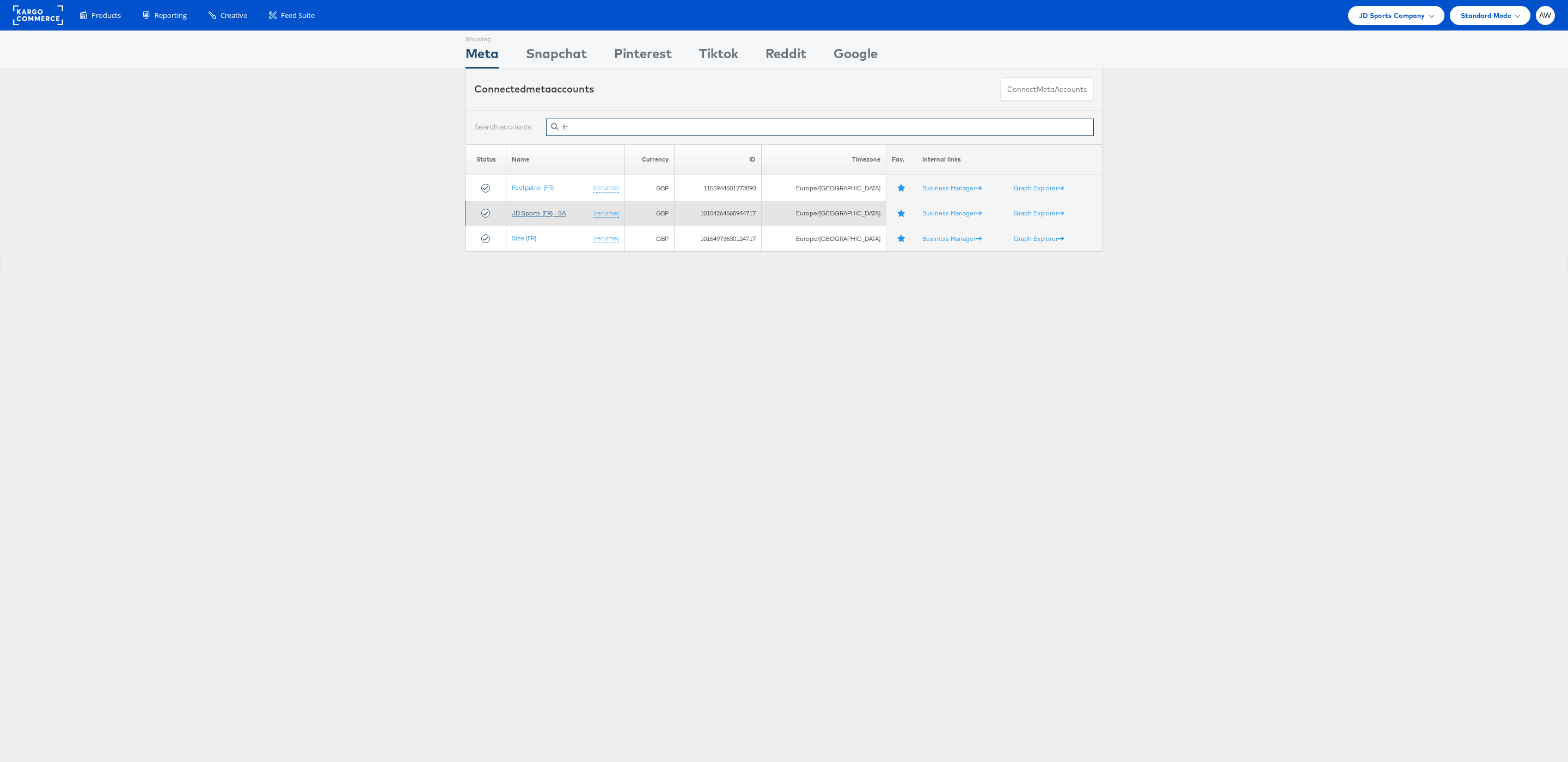
type input "fr"
click at [549, 212] on link "JD Sports (FR) - SA" at bounding box center [539, 213] width 54 height 9
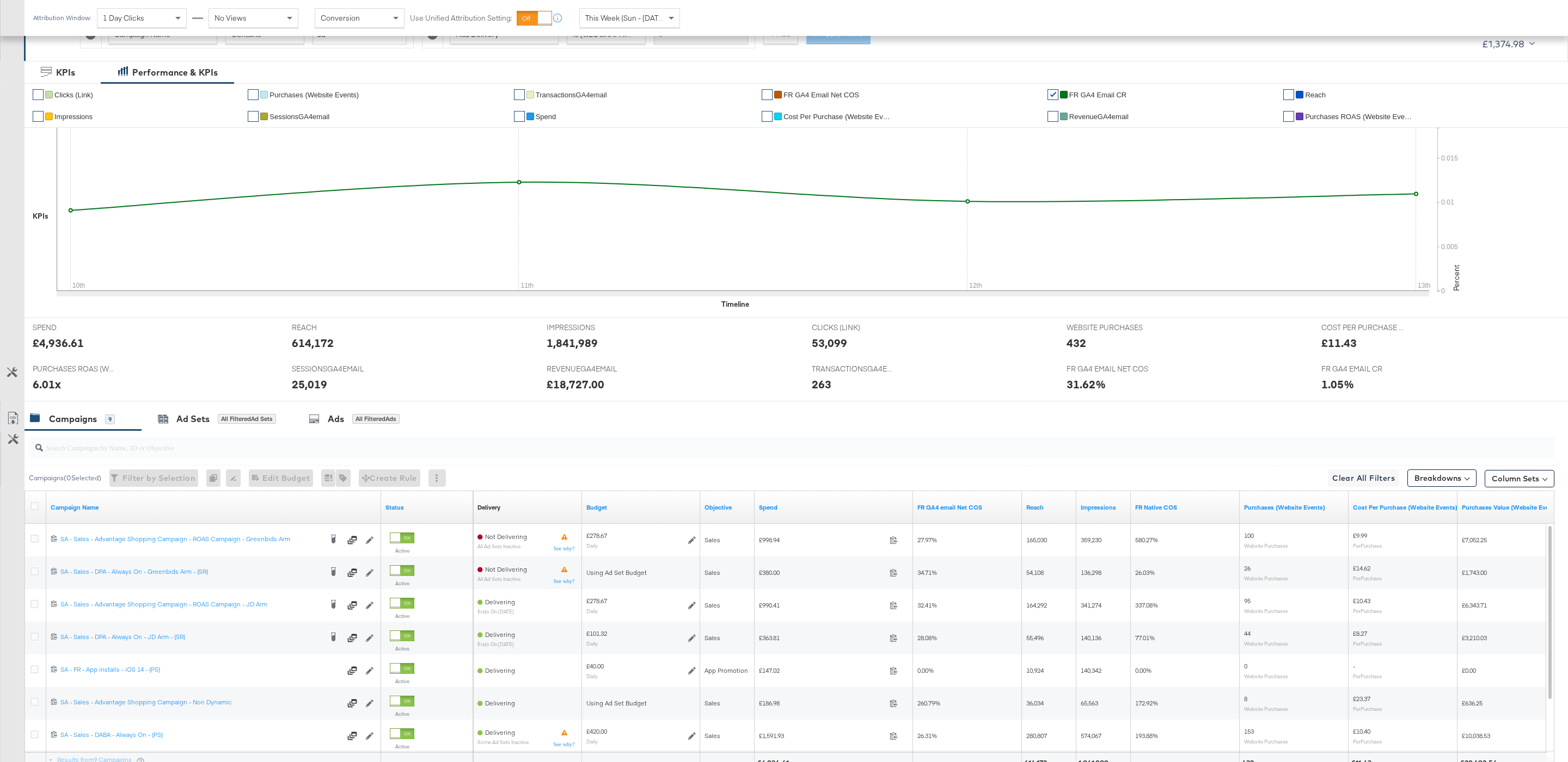
scroll to position [286, 0]
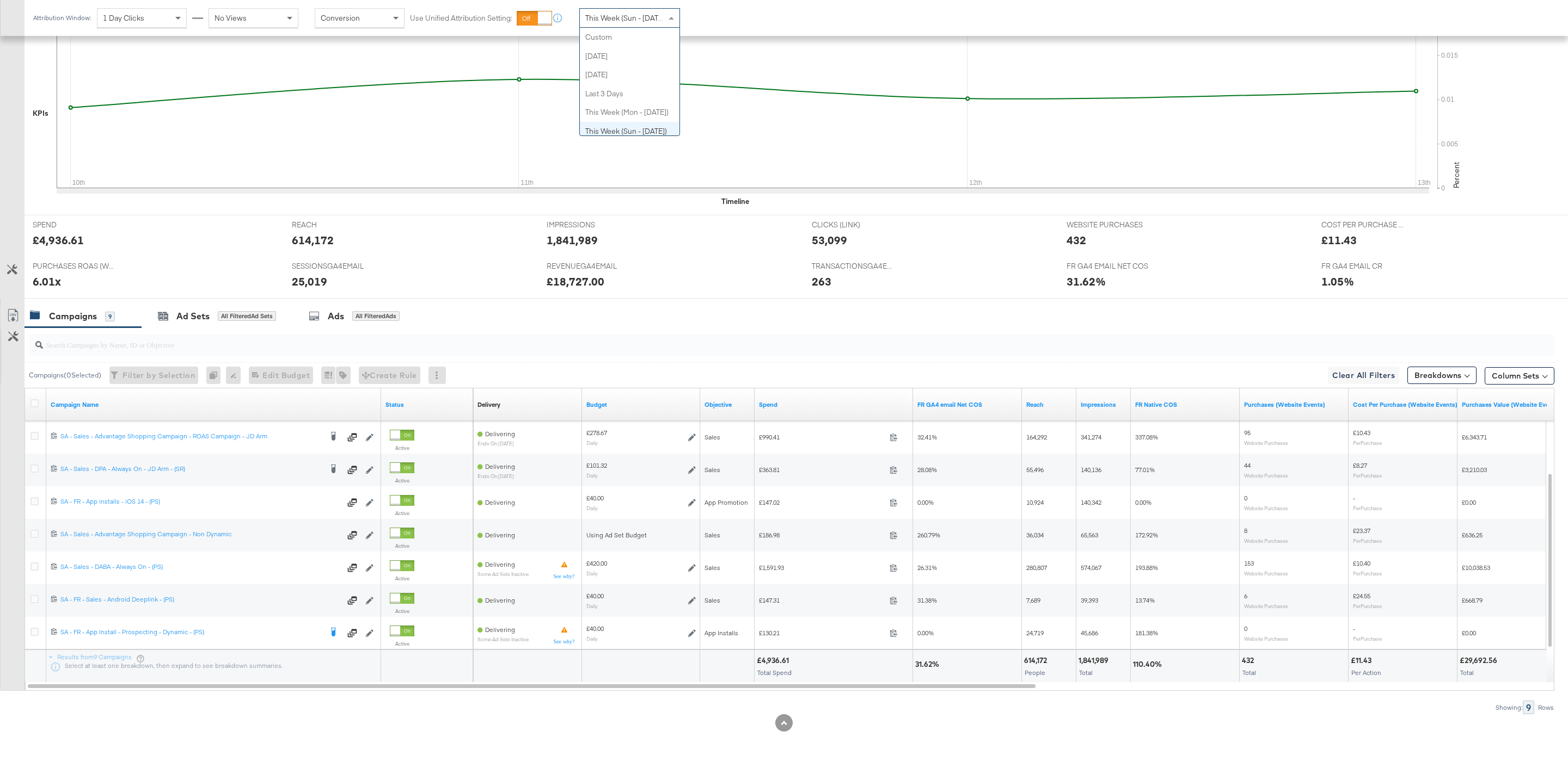
click at [663, 15] on span "This Week (Sun - [DATE])" at bounding box center [625, 18] width 82 height 10
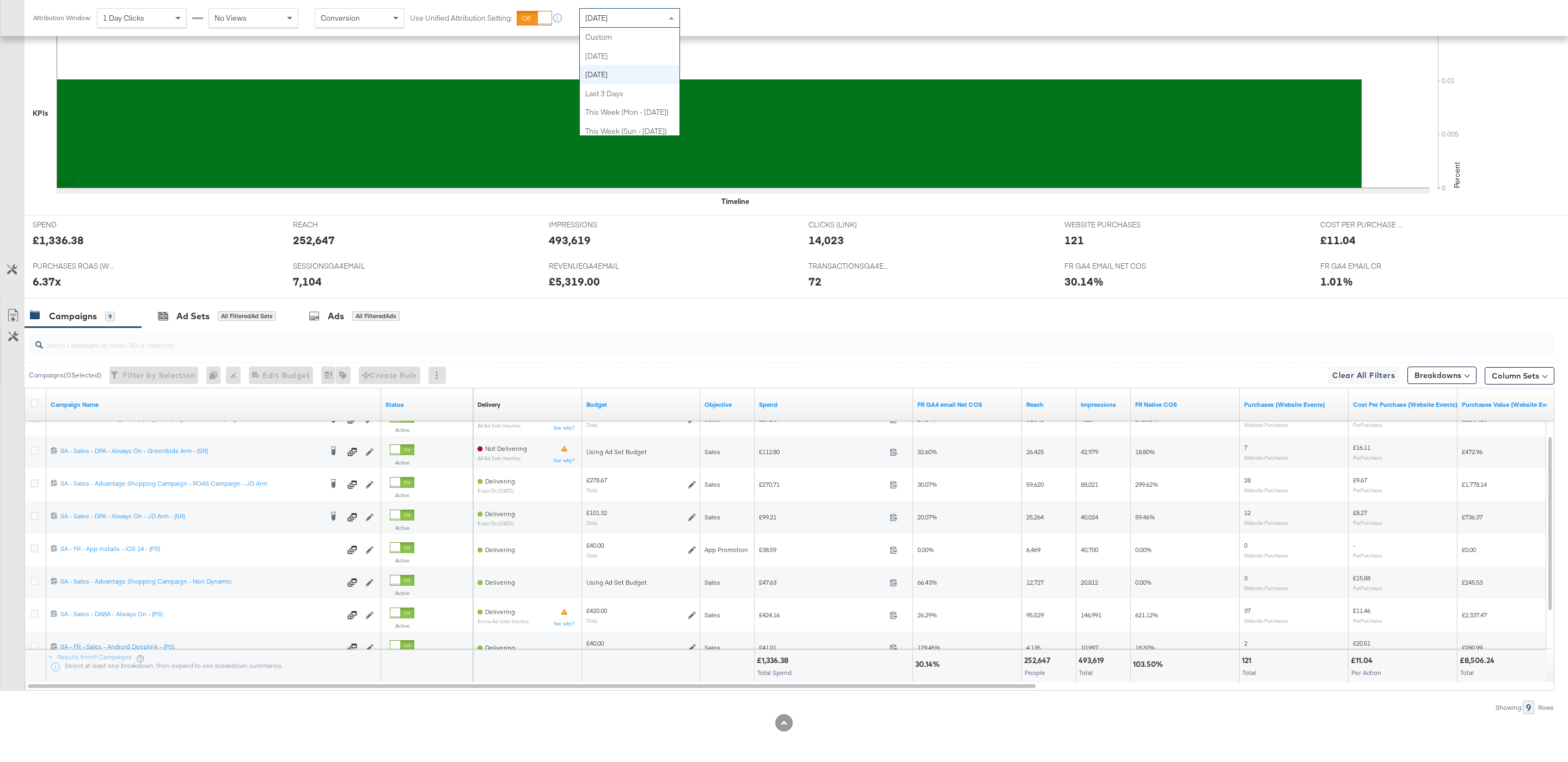
click at [620, 27] on div "Yesterday Custom Today Yesterday Last 3 Days This Week (Mon - Today) This Week …" at bounding box center [629, 18] width 101 height 19
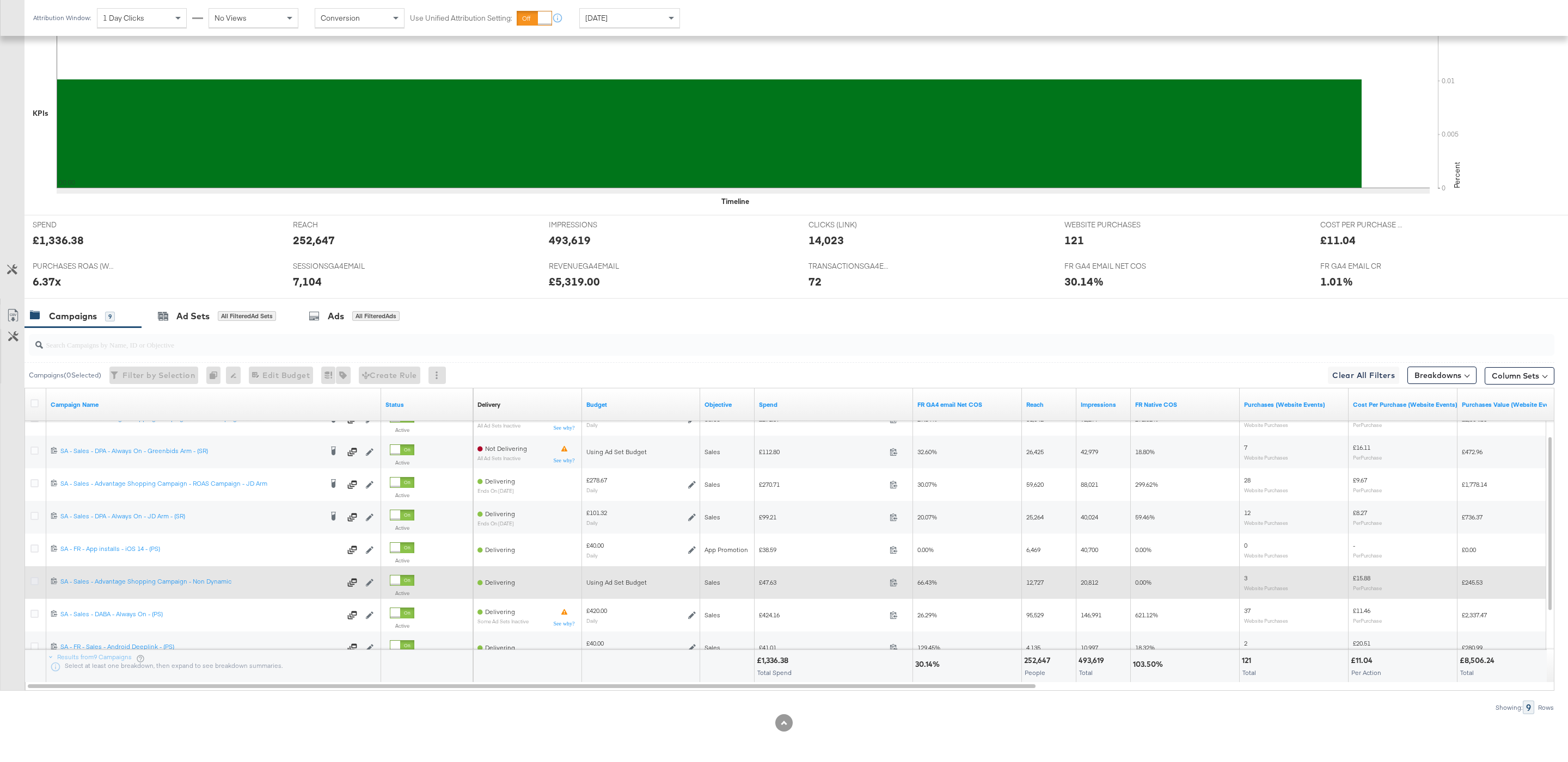
click at [36, 580] on icon at bounding box center [35, 581] width 9 height 9
click at [0, 0] on input "checkbox" at bounding box center [0, 0] width 0 height 0
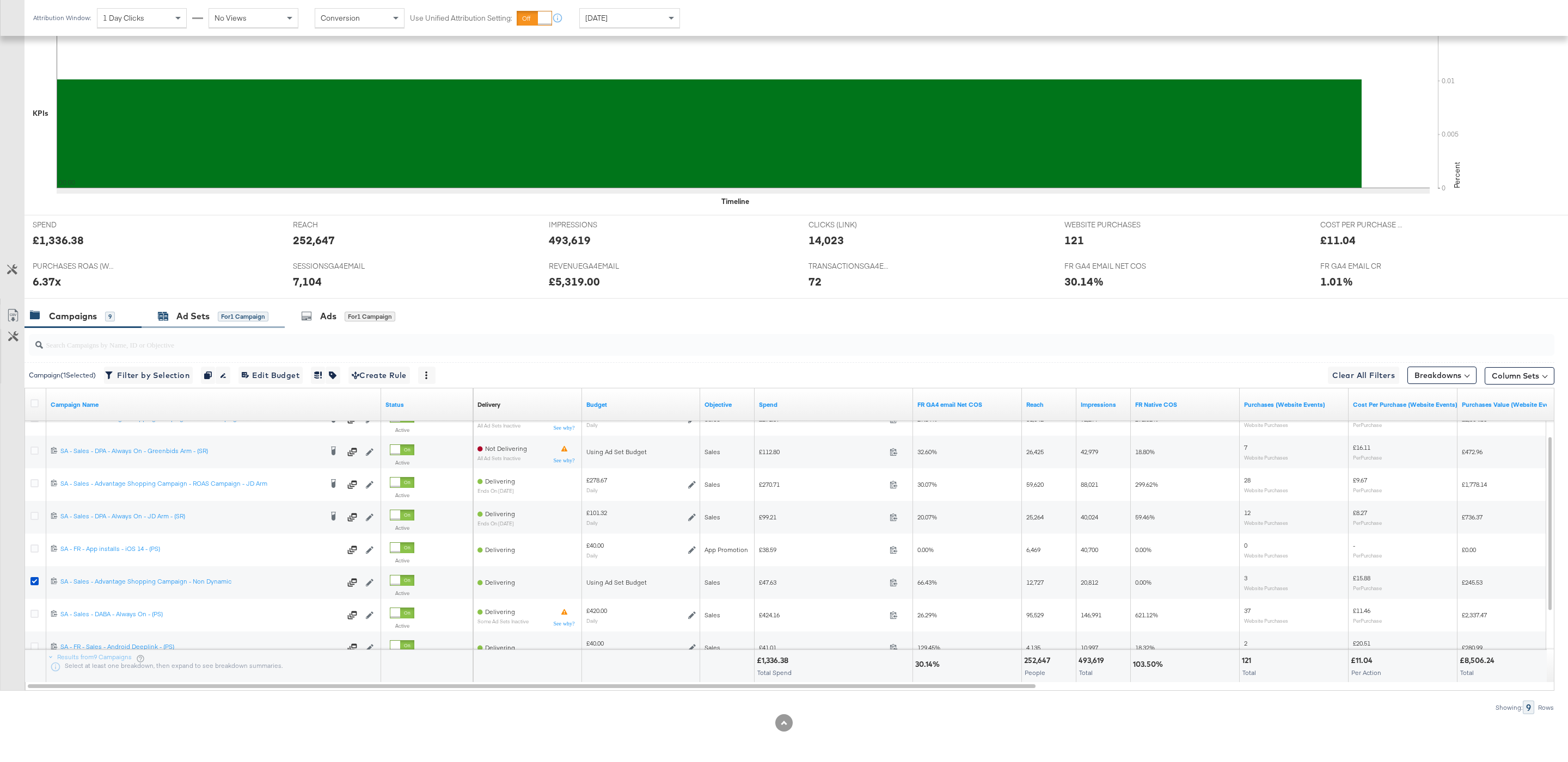
click at [248, 319] on div "for 1 Campaign" at bounding box center [243, 317] width 51 height 10
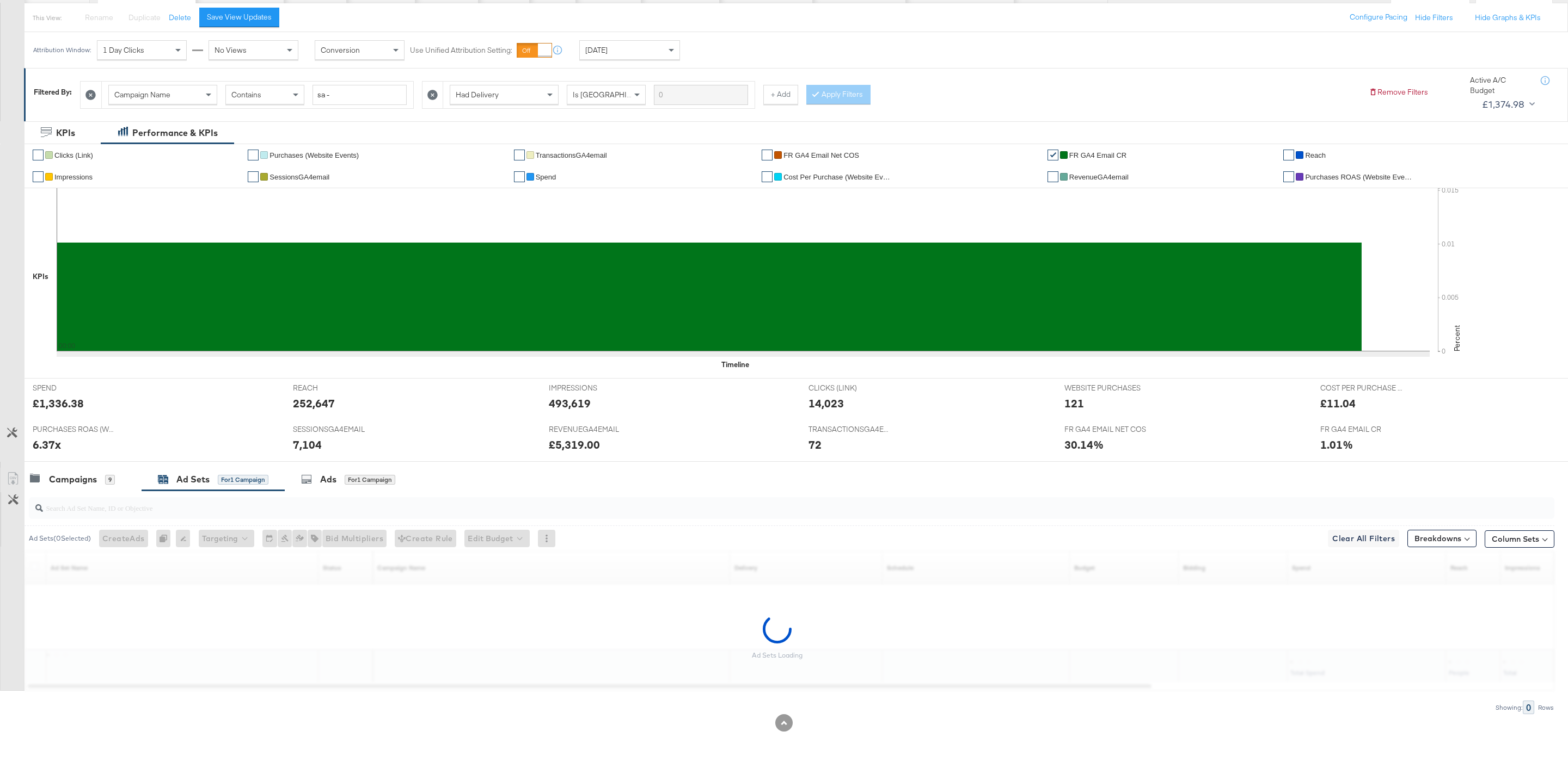
scroll to position [90, 0]
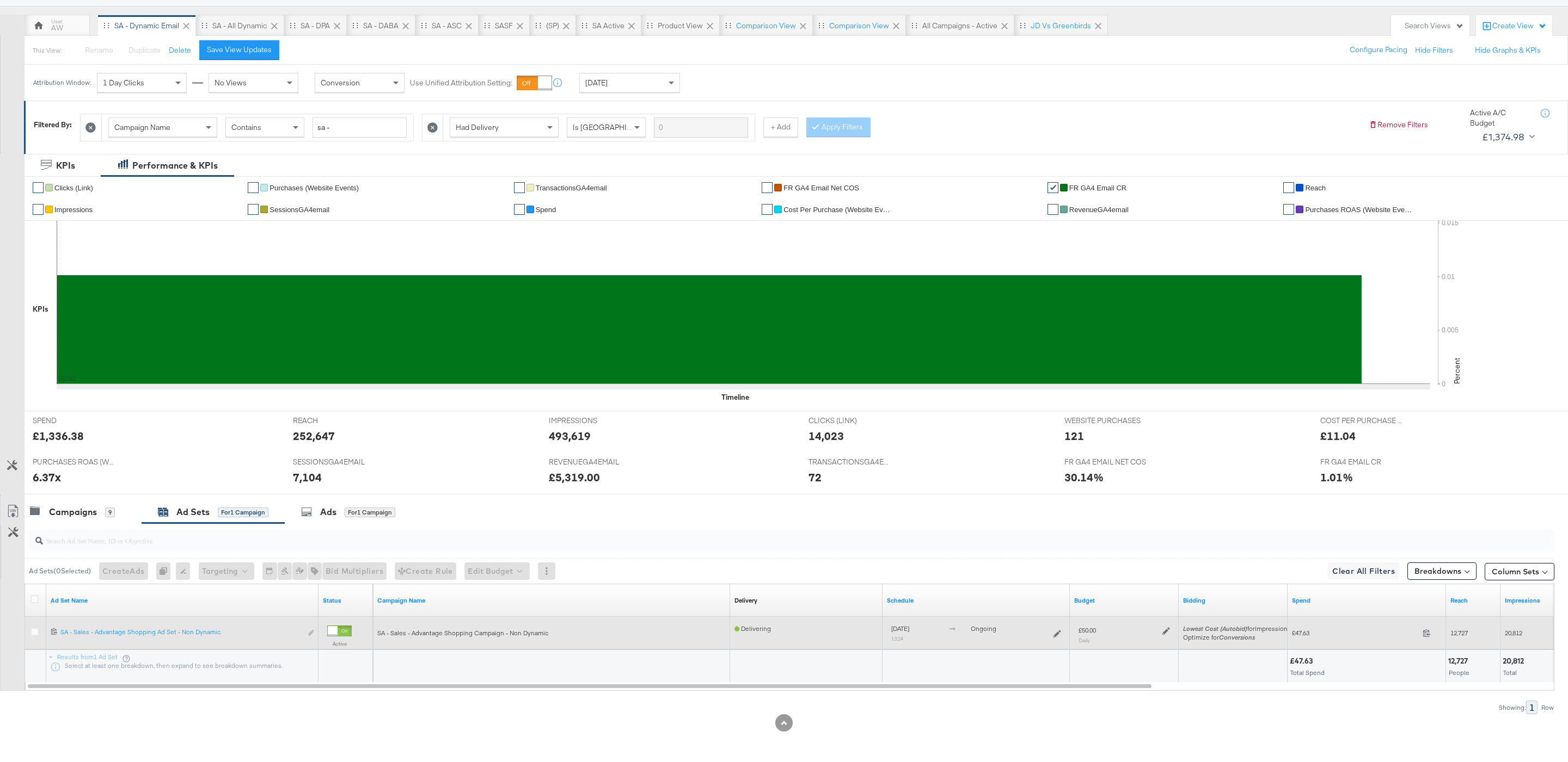
click at [1164, 633] on icon at bounding box center [1166, 631] width 8 height 8
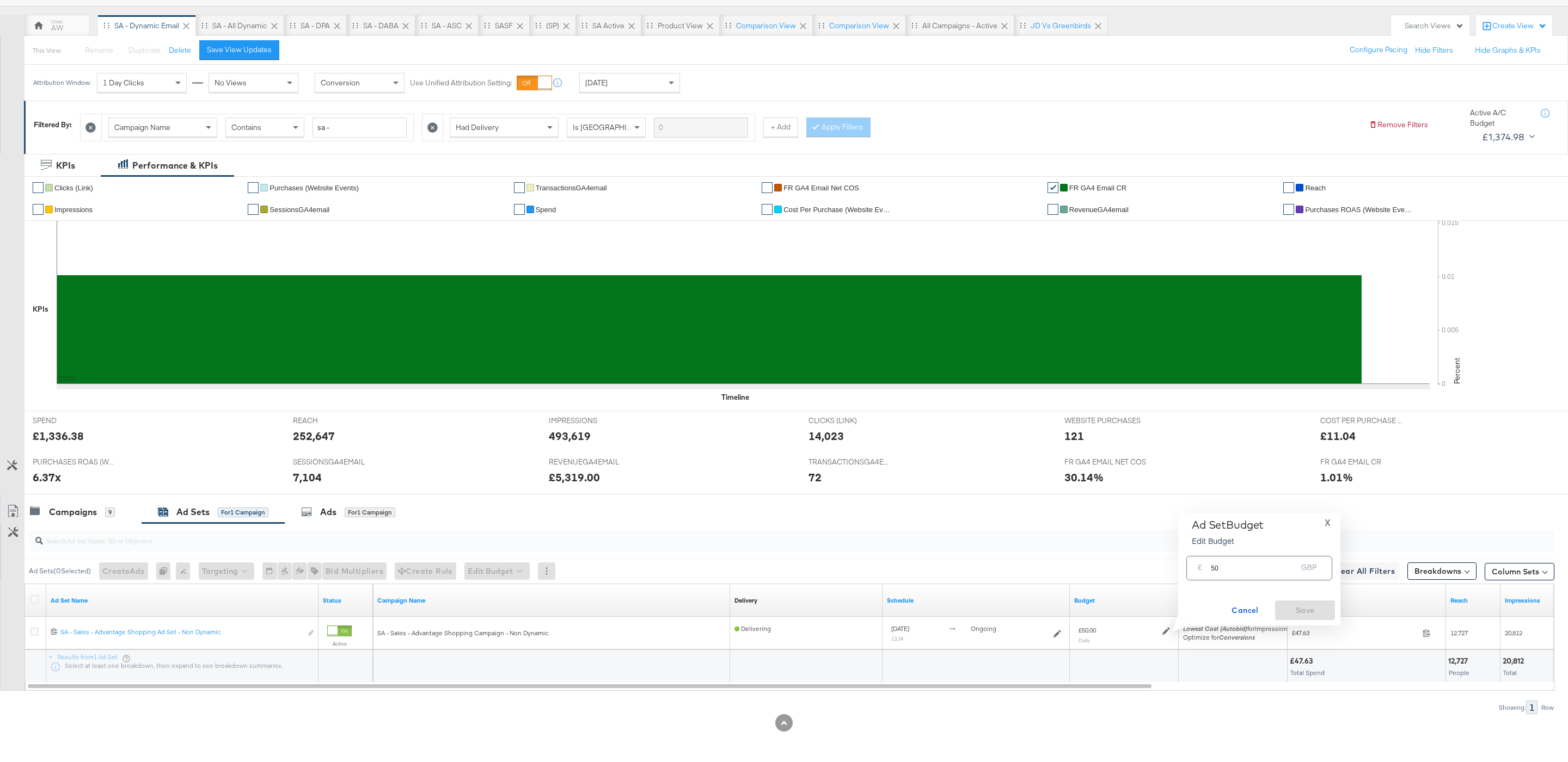
click at [1220, 569] on input "50" at bounding box center [1254, 563] width 86 height 23
type input "100"
click at [1317, 561] on button "Ok" at bounding box center [1316, 570] width 17 height 17
click at [1306, 615] on span "Save" at bounding box center [1304, 610] width 51 height 13
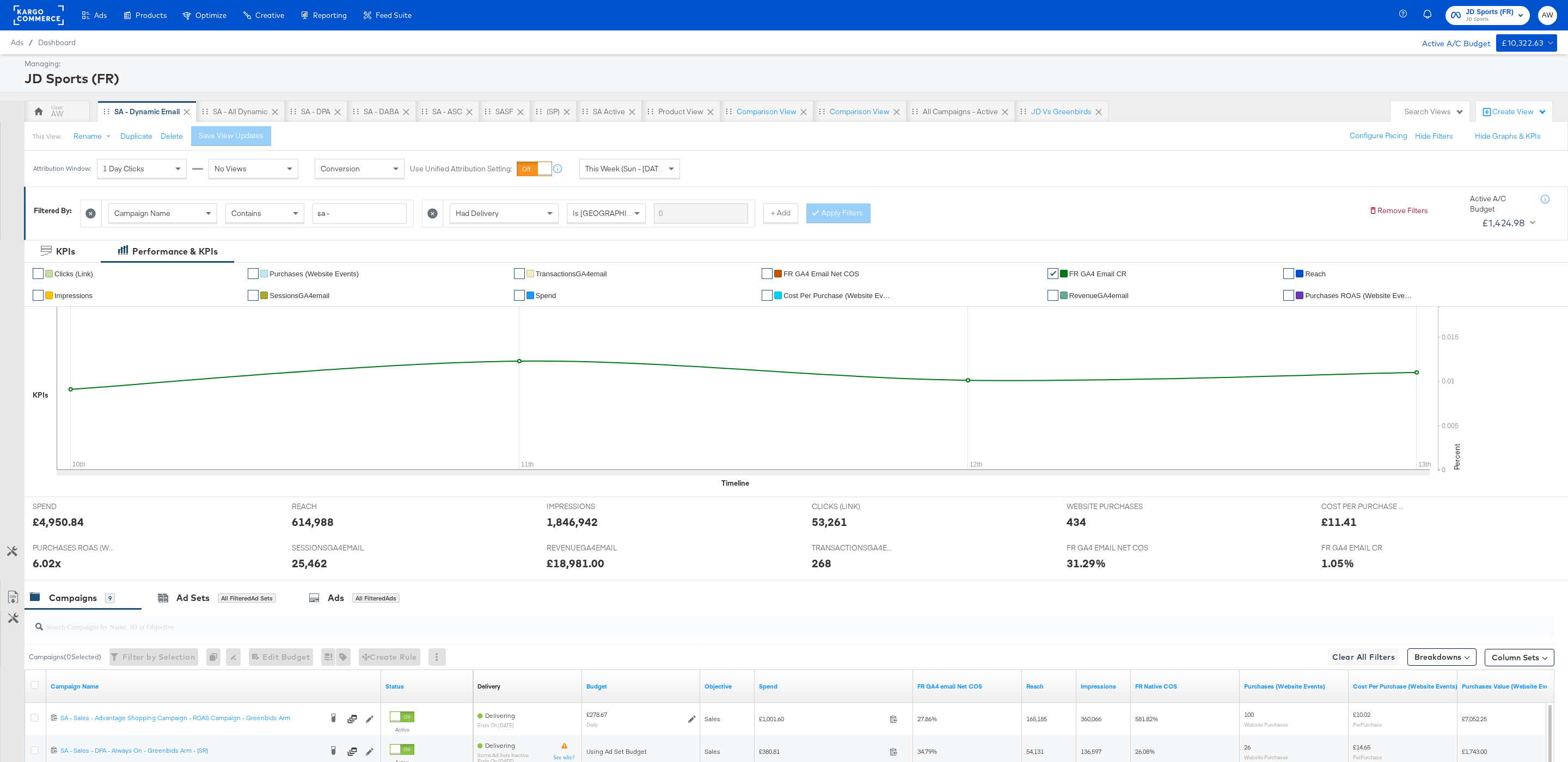
scroll to position [140, 0]
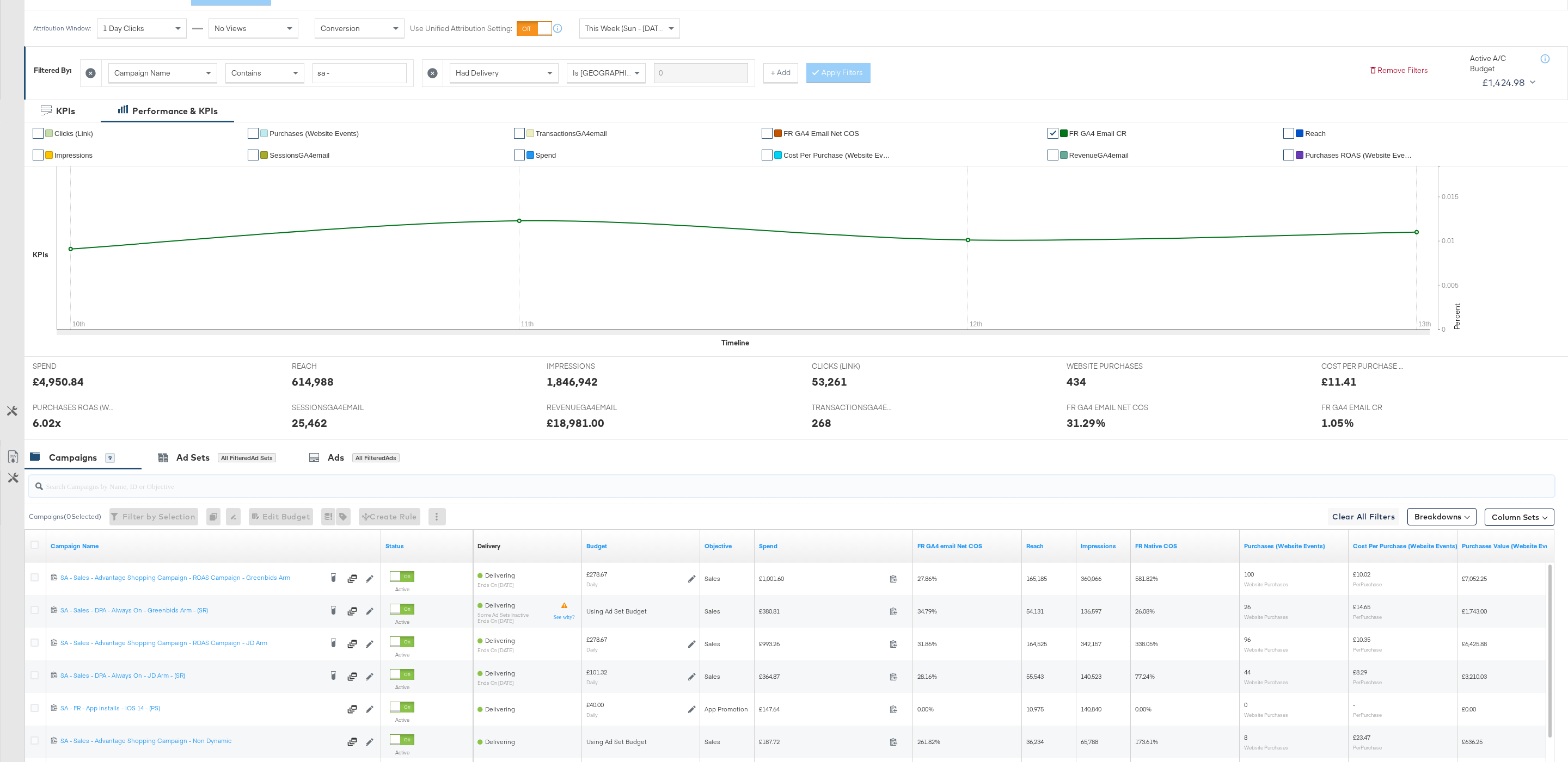
click at [653, 489] on input "search" at bounding box center [726, 482] width 1366 height 21
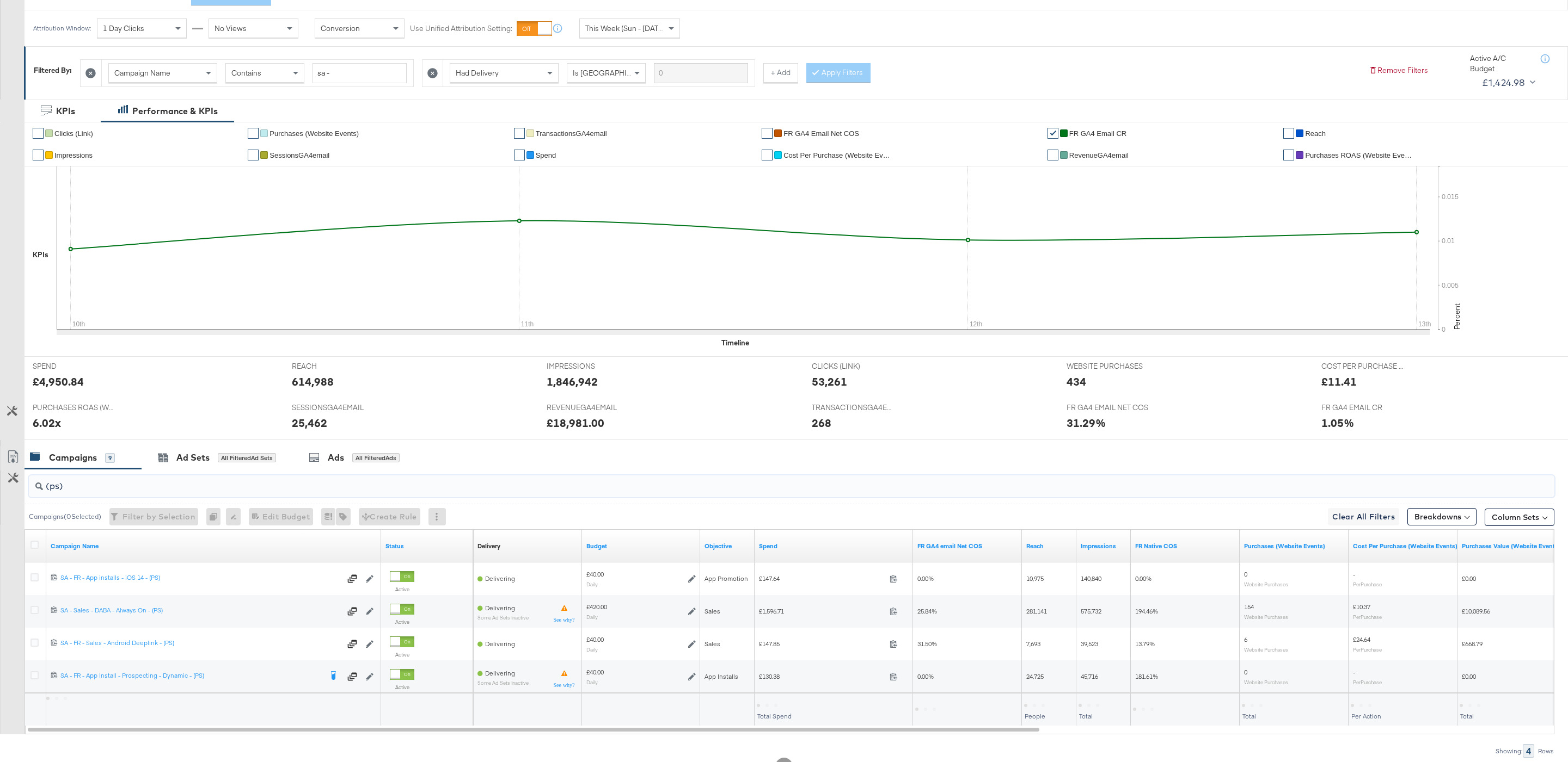
scroll to position [188, 0]
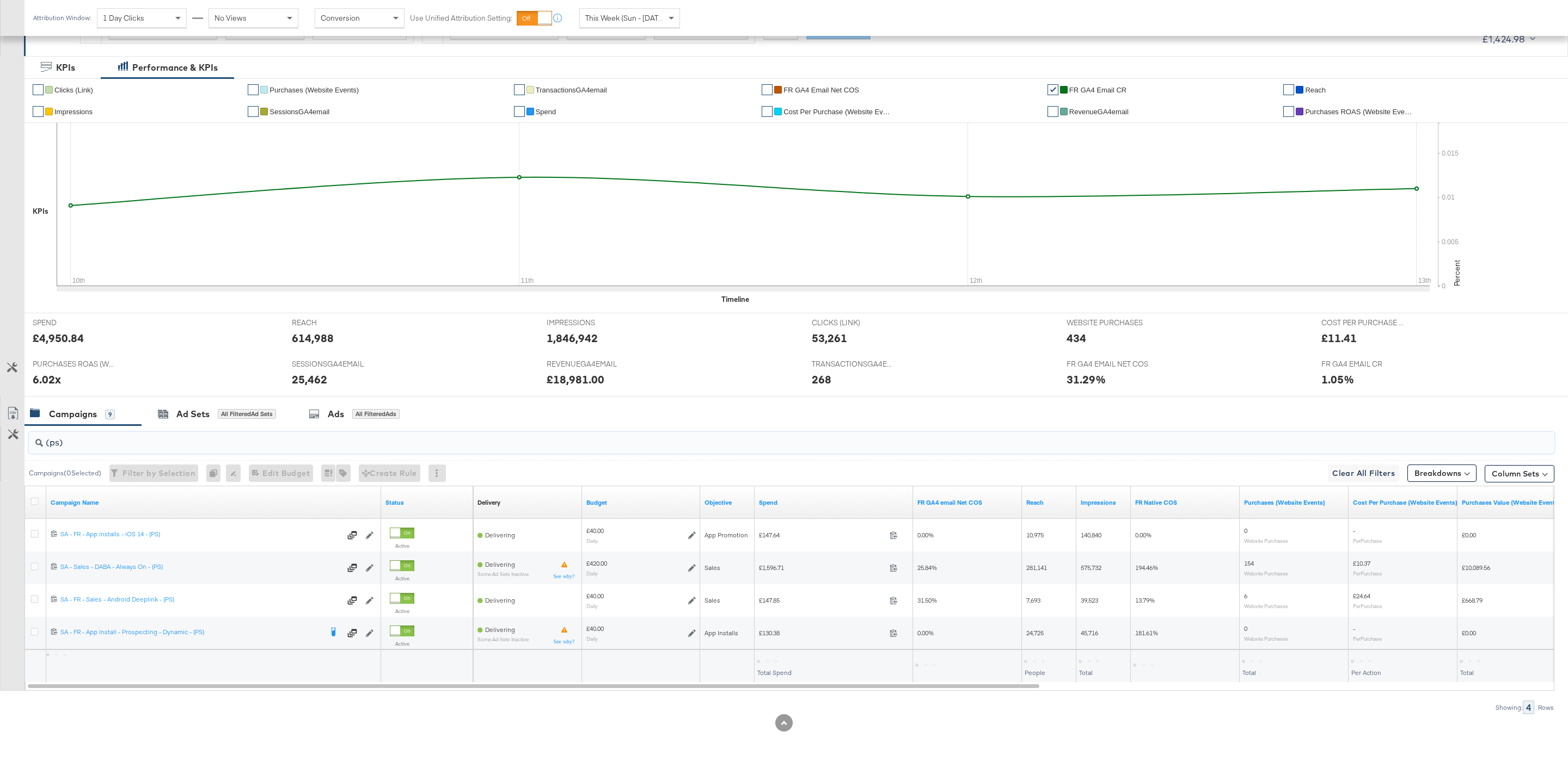
type input "(ps)"
click at [652, 13] on span "This Week (Sun - [DATE])" at bounding box center [625, 18] width 82 height 10
click at [734, 34] on div "Attribution Window: 1 Day Clicks No Views Conversion Use Unified Attribution Se…" at bounding box center [400, 18] width 752 height 36
click at [718, 25] on div "[DATE]" at bounding box center [710, 22] width 18 height 9
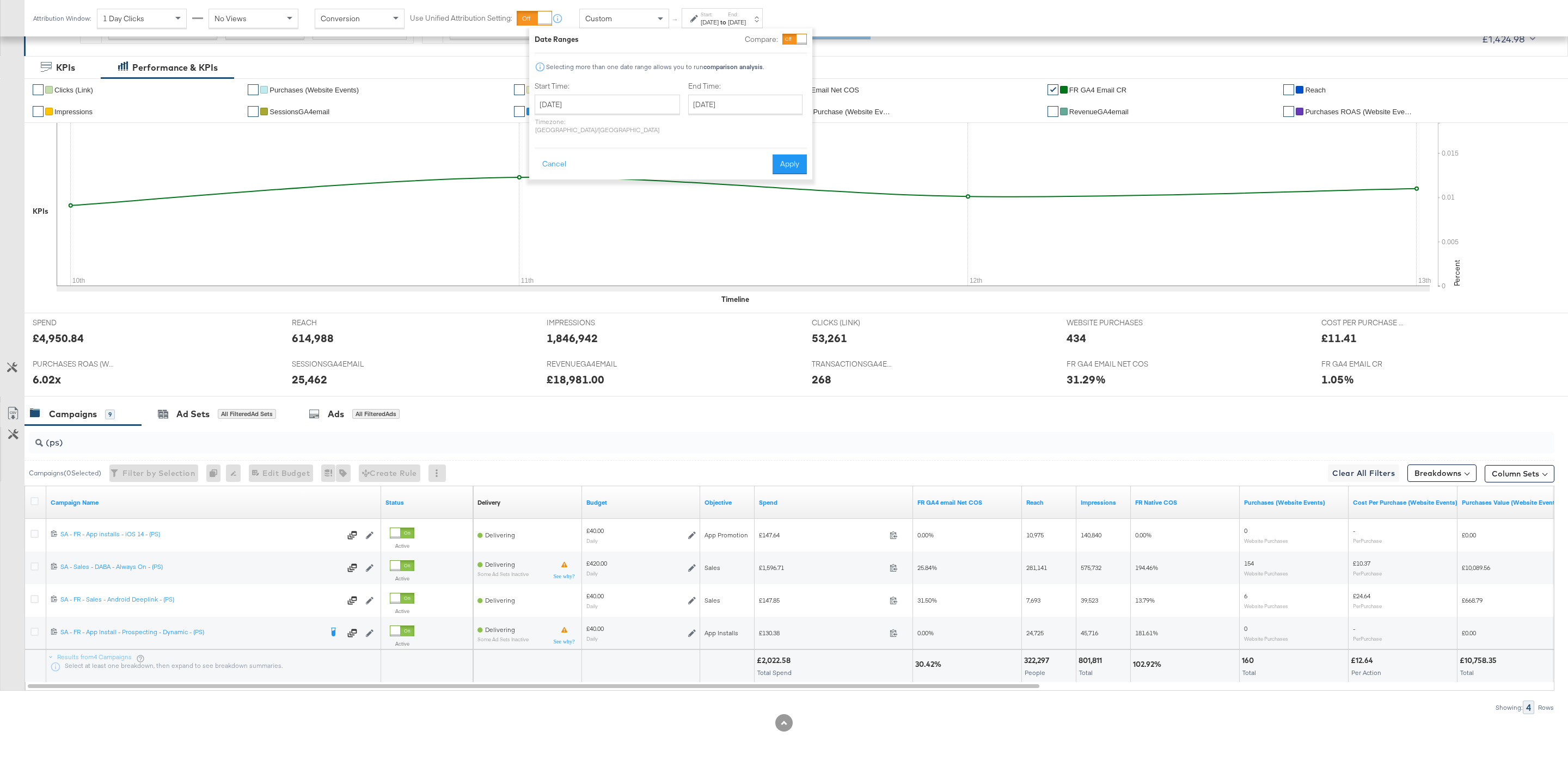
click at [624, 116] on div "[DATE] ‹ [DATE] › Su Mo Tu We Th Fr Sa 27 28 29 30 31 1 2 3 4 5 6 7 8 9 10 11 1…" at bounding box center [607, 114] width 145 height 39
click at [608, 105] on input "[DATE]" at bounding box center [607, 105] width 145 height 19
click at [546, 195] on td "10" at bounding box center [546, 190] width 18 height 15
type input "[DATE]"
click at [701, 108] on input "[DATE]" at bounding box center [744, 105] width 114 height 19
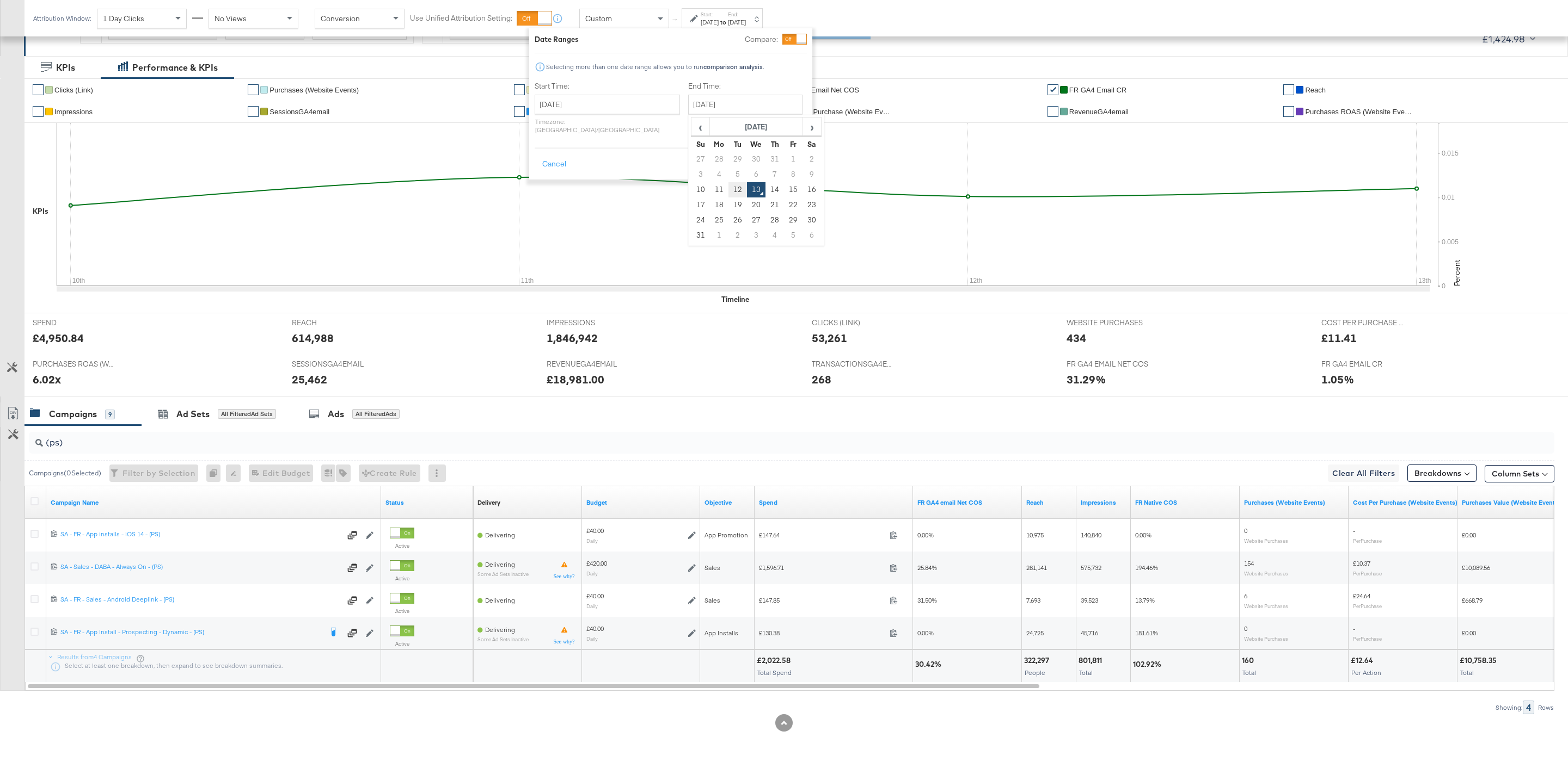
click at [728, 188] on td "12" at bounding box center [736, 190] width 18 height 15
type input "[DATE]"
click at [788, 155] on button "Apply" at bounding box center [789, 164] width 35 height 19
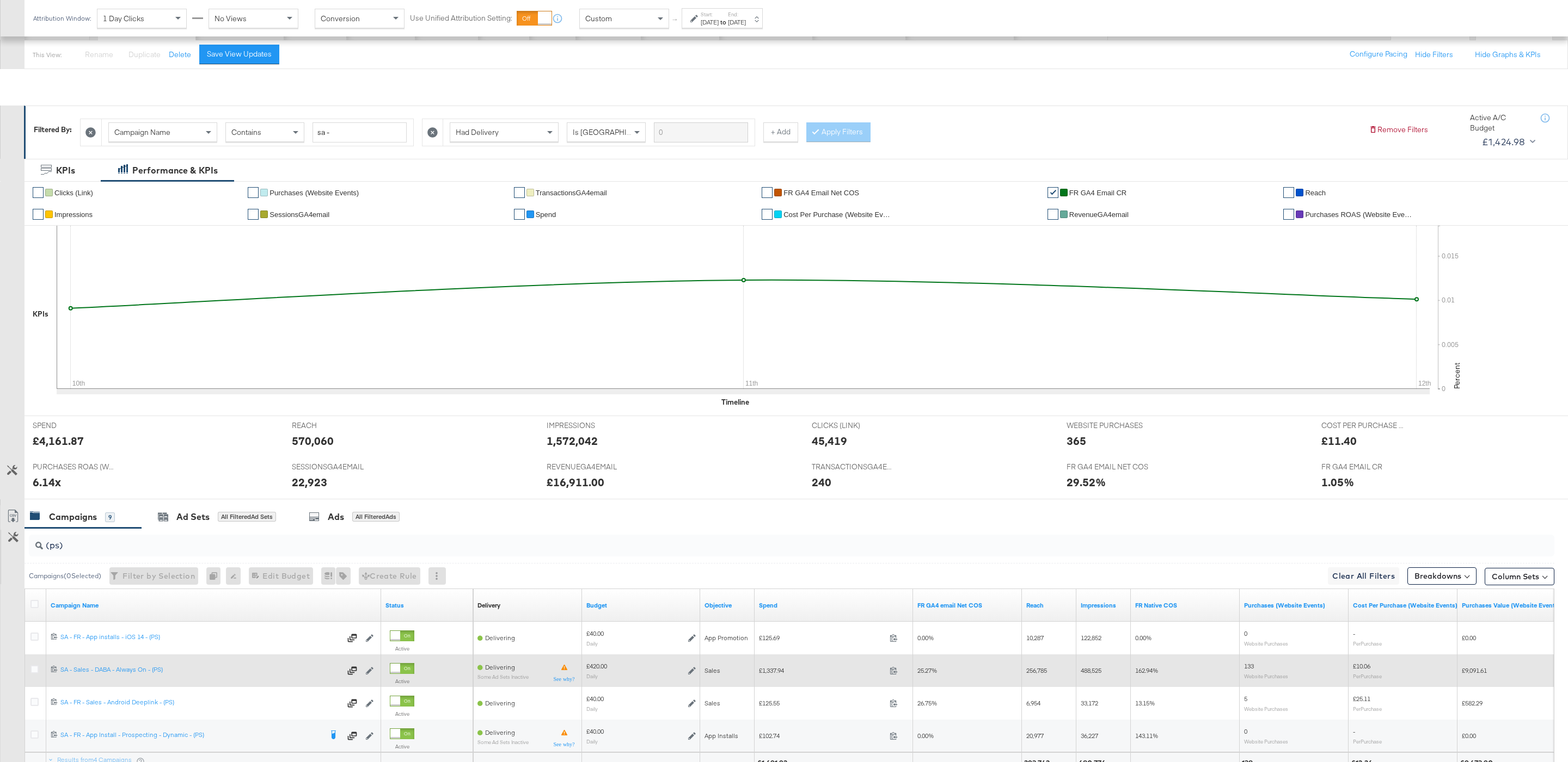
scroll to position [188, 0]
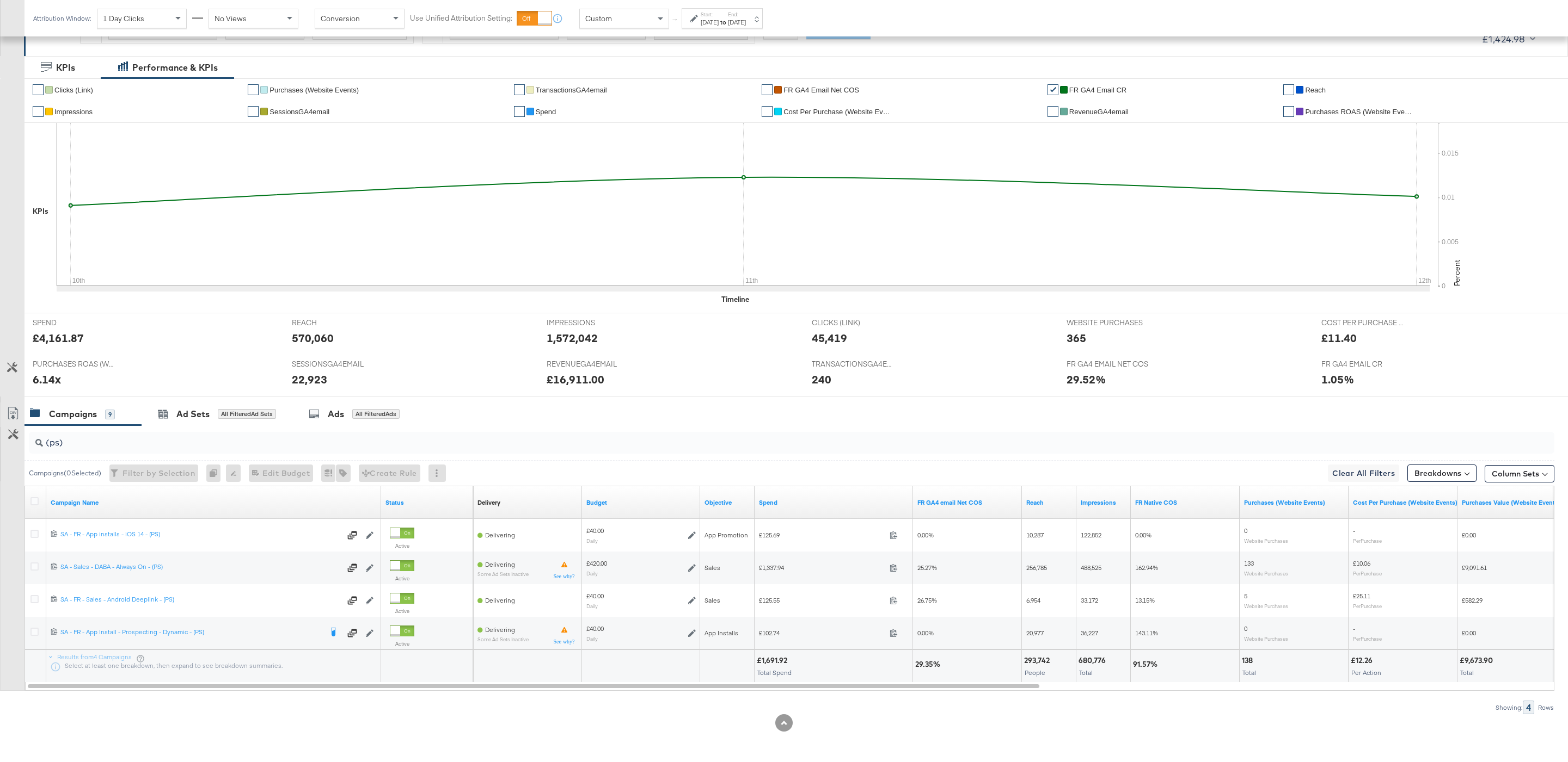
click at [773, 655] on div "£1,691.92" at bounding box center [773, 660] width 34 height 11
copy div "1,691.92"
click at [728, 23] on strong "to" at bounding box center [723, 22] width 10 height 9
click at [881, 42] on div "Filtered By: Campaign Name Contains sa - Had Delivery Is Greater Than + Add App…" at bounding box center [796, 26] width 1525 height 41
